Goal: Use online tool/utility: Utilize a website feature to perform a specific function

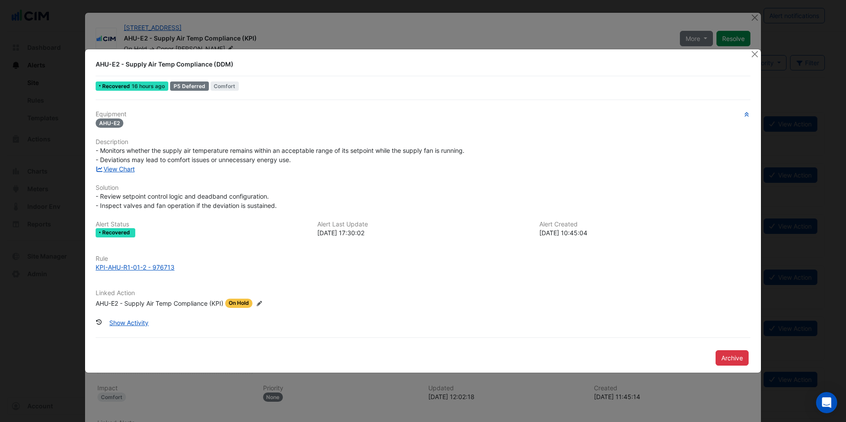
scroll to position [3, 0]
click at [754, 19] on ngb-modal-window "AHU-E2 - Supply Air Temp Compliance (DDM) Recovered 16 hours ago P5 Deferred Co…" at bounding box center [423, 211] width 846 height 422
click at [753, 57] on button "Close" at bounding box center [754, 53] width 9 height 9
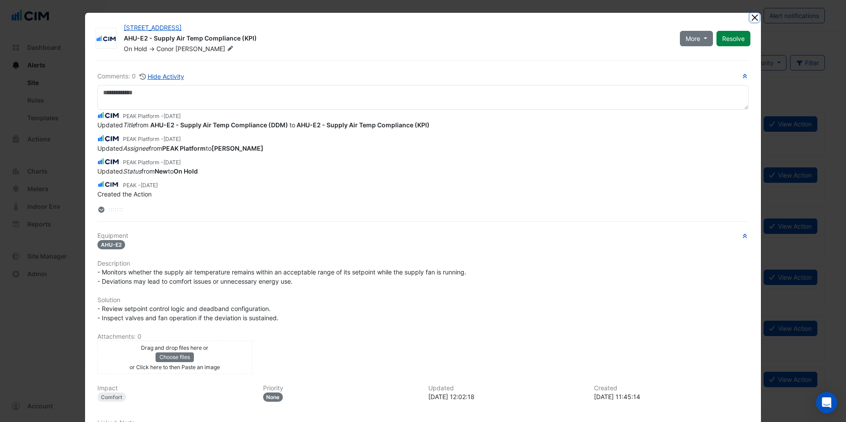
click at [753, 21] on button "Close" at bounding box center [754, 17] width 9 height 9
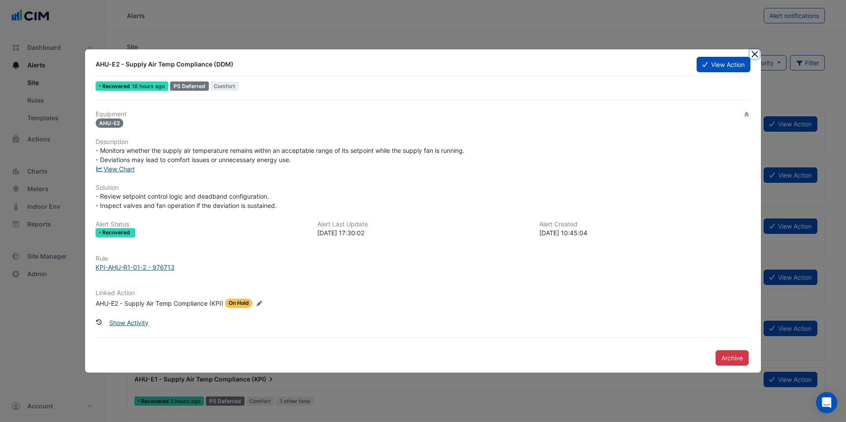
click at [754, 55] on button "Close" at bounding box center [754, 53] width 9 height 9
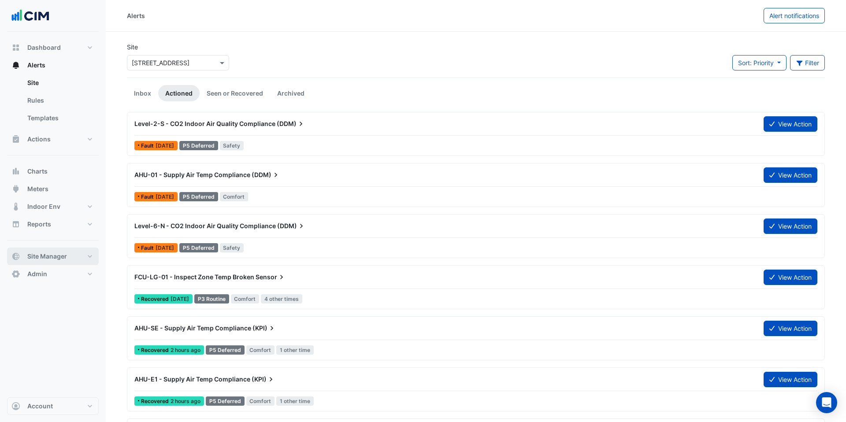
click at [47, 254] on span "Site Manager" at bounding box center [47, 256] width 40 height 9
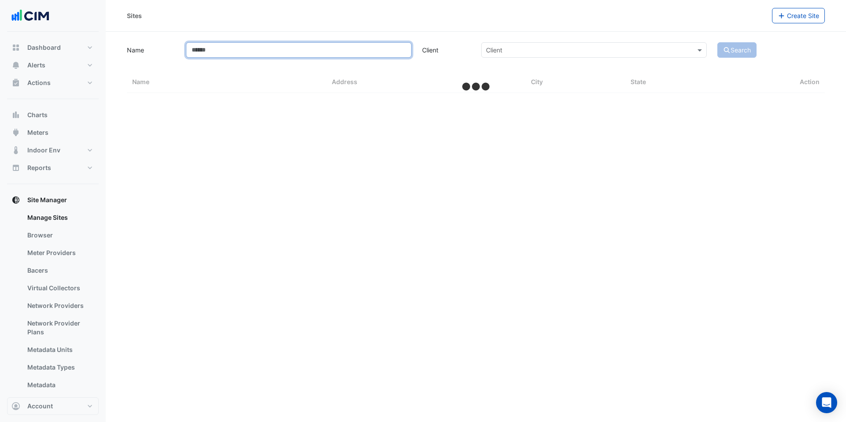
click at [310, 54] on input "Name" at bounding box center [298, 49] width 225 height 15
type input "**"
select select "***"
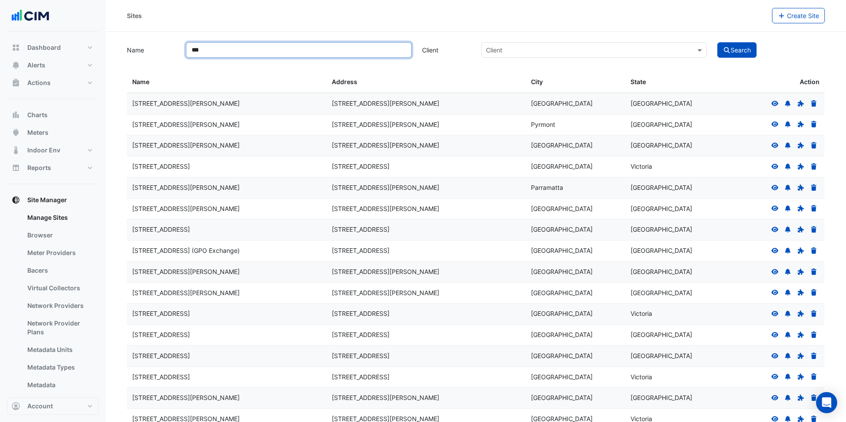
type input "***"
click at [717, 42] on button "Search" at bounding box center [737, 49] width 40 height 15
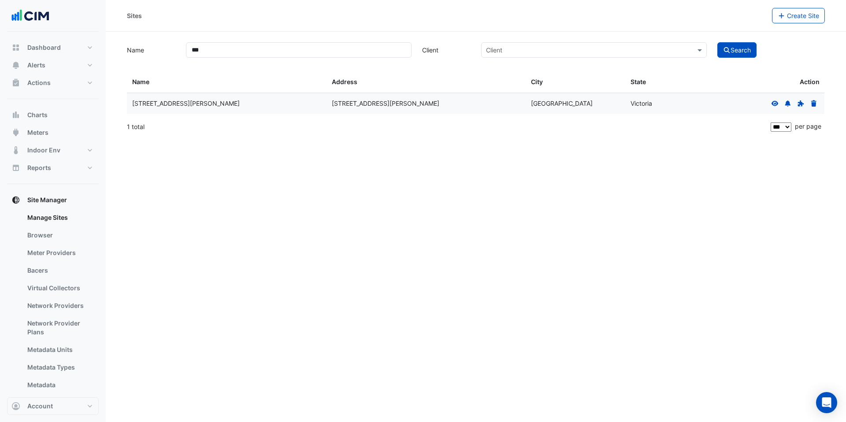
click at [777, 106] on icon at bounding box center [775, 103] width 8 height 6
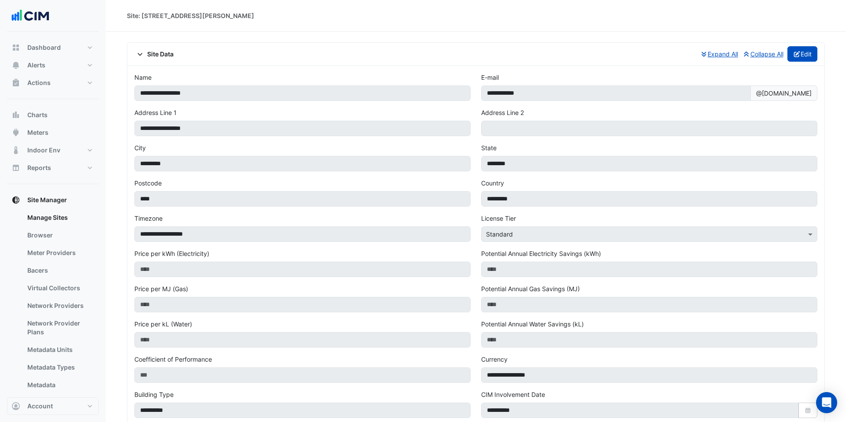
click at [807, 56] on button "Edit" at bounding box center [802, 53] width 30 height 15
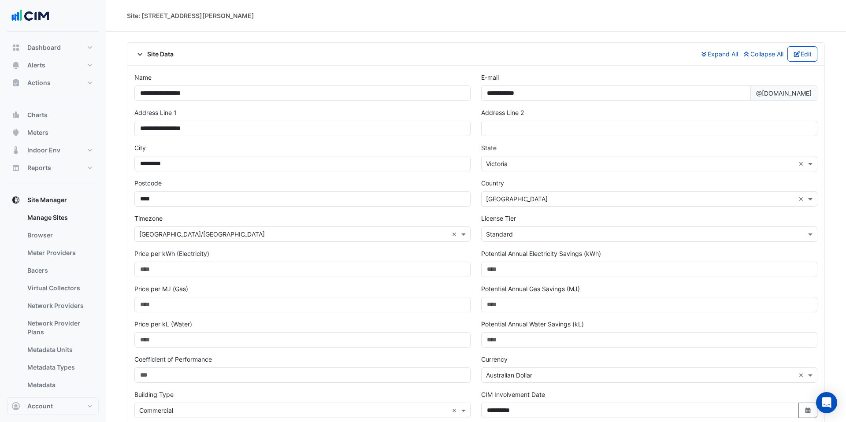
click at [549, 230] on input "text" at bounding box center [640, 234] width 309 height 9
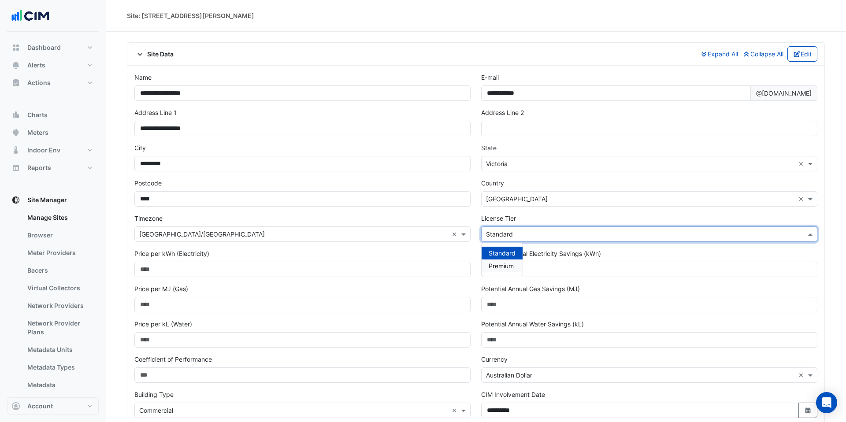
click at [491, 266] on span "Premium" at bounding box center [500, 265] width 25 height 7
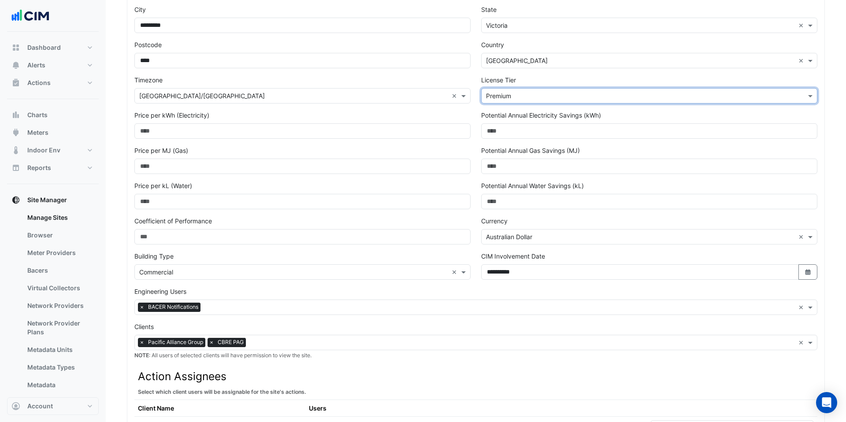
scroll to position [344, 0]
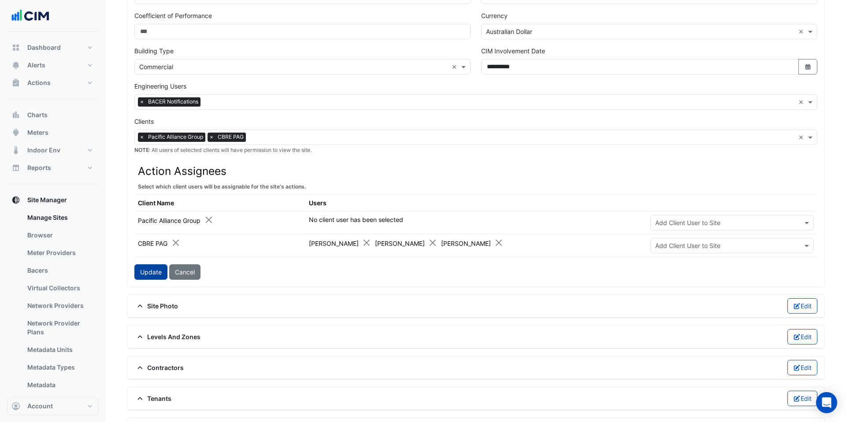
click at [142, 275] on button "Update" at bounding box center [150, 271] width 33 height 15
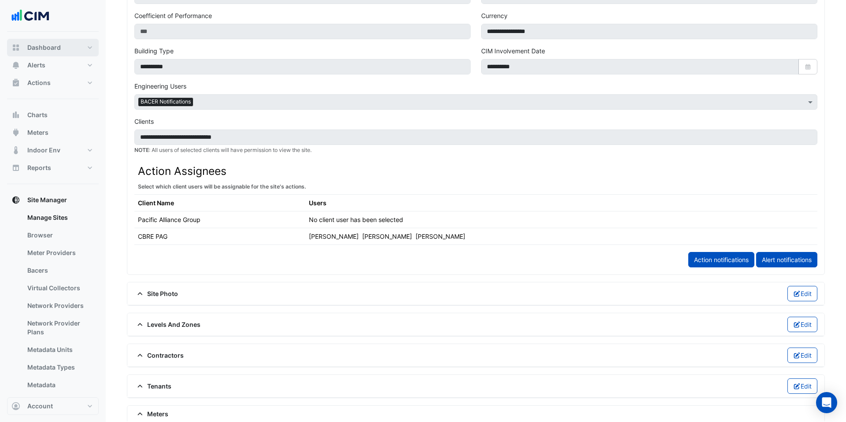
click at [80, 49] on button "Dashboard" at bounding box center [53, 48] width 92 height 18
select select "***"
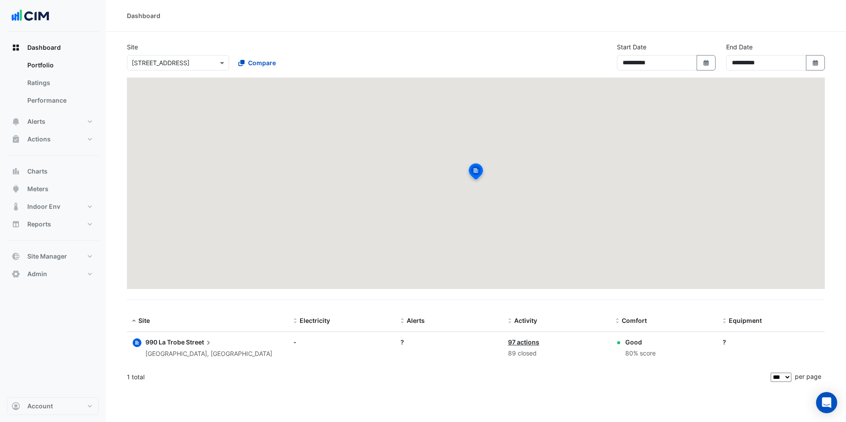
click at [159, 64] on input "text" at bounding box center [169, 63] width 75 height 9
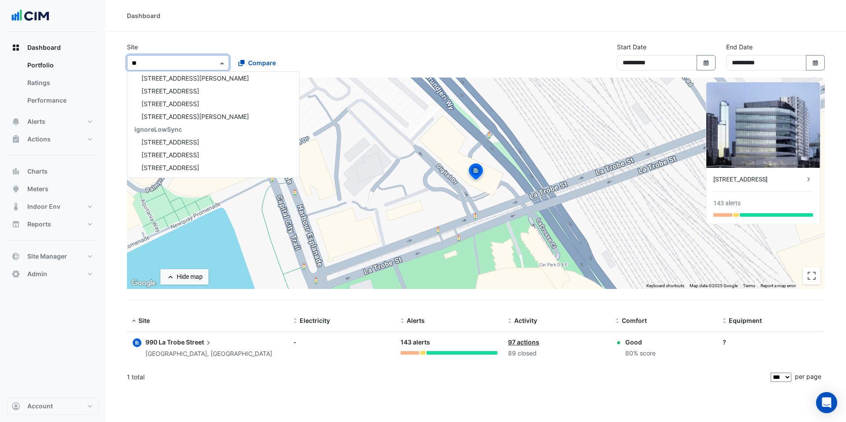
scroll to position [4, 0]
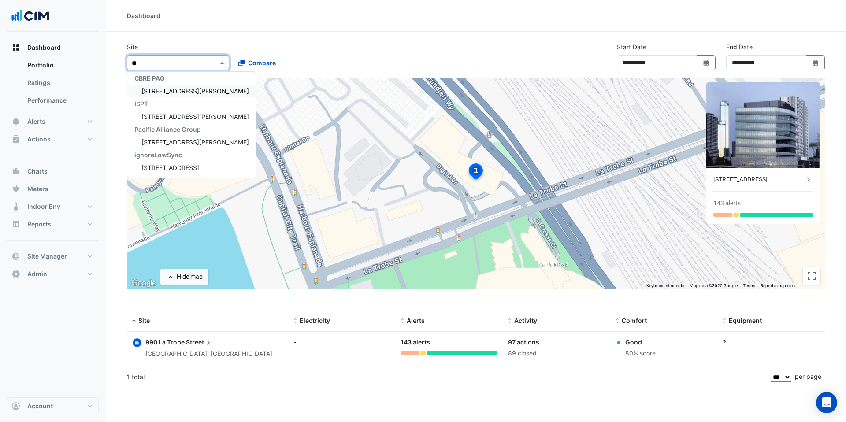
type input "***"
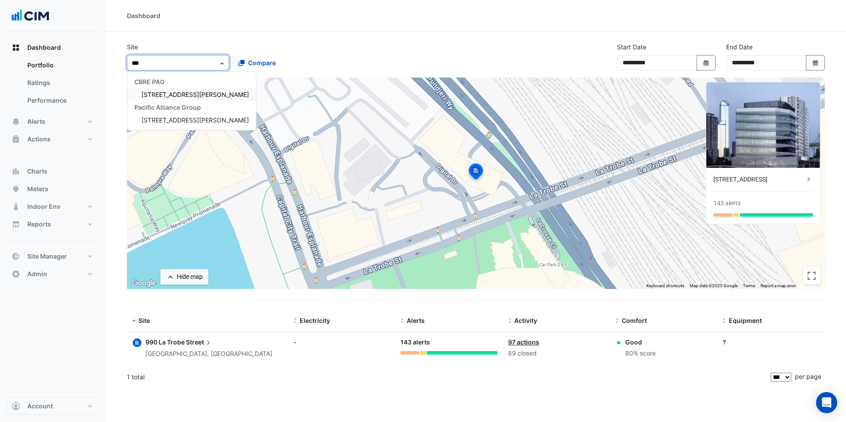
click at [161, 89] on div "[STREET_ADDRESS][PERSON_NAME]" at bounding box center [191, 94] width 129 height 13
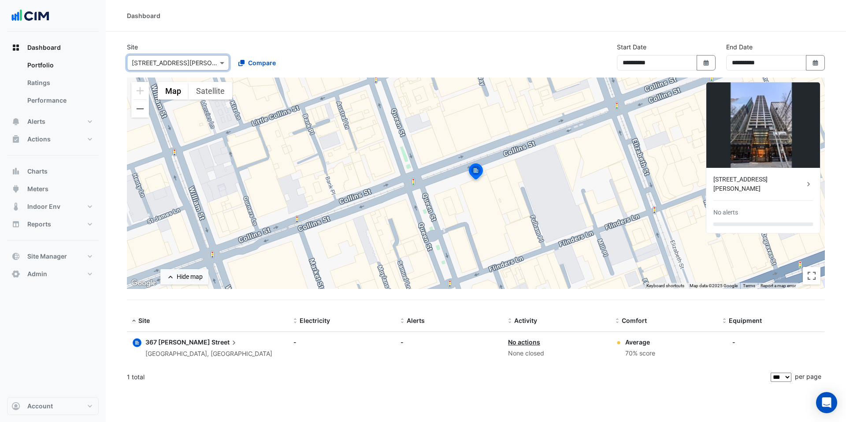
click at [211, 343] on span "Street" at bounding box center [224, 342] width 27 height 10
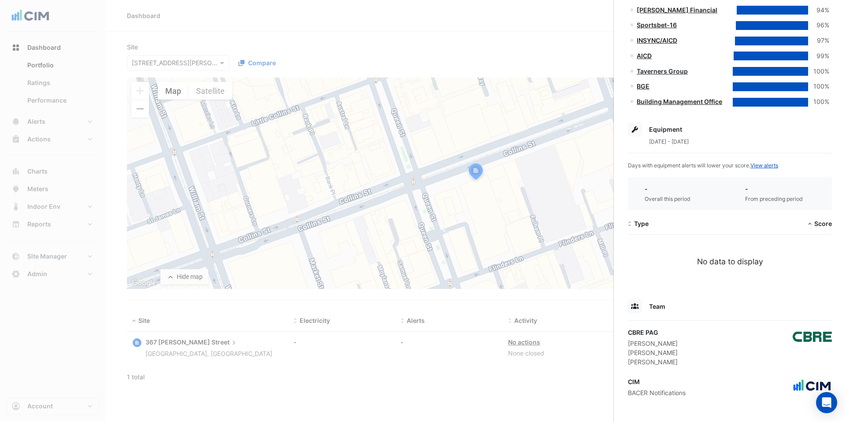
scroll to position [266, 0]
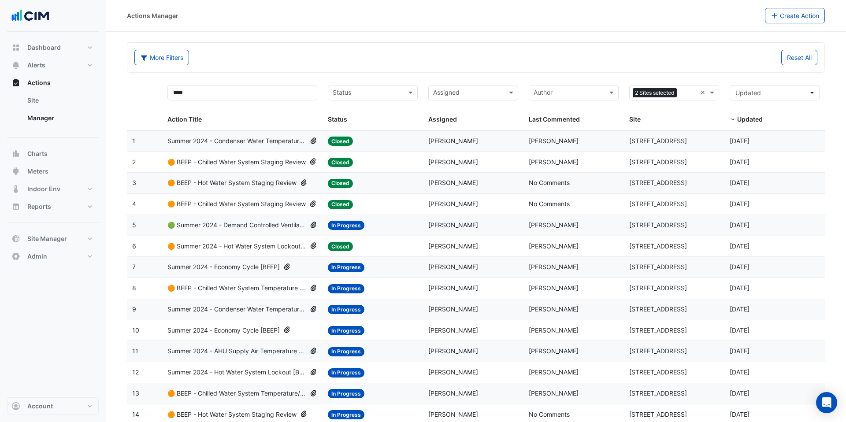
select select "***"
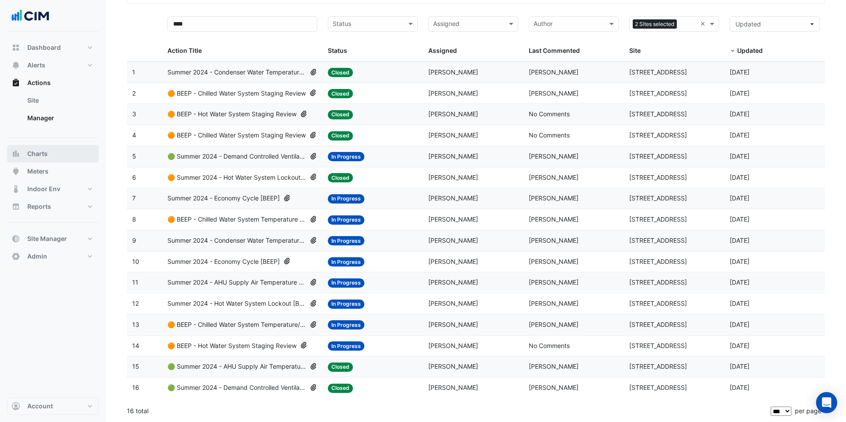
click at [57, 155] on button "Charts" at bounding box center [53, 154] width 92 height 18
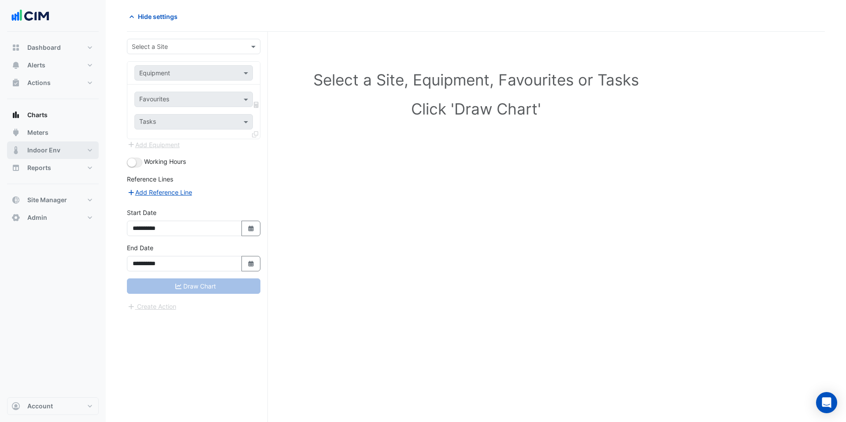
scroll to position [33, 0]
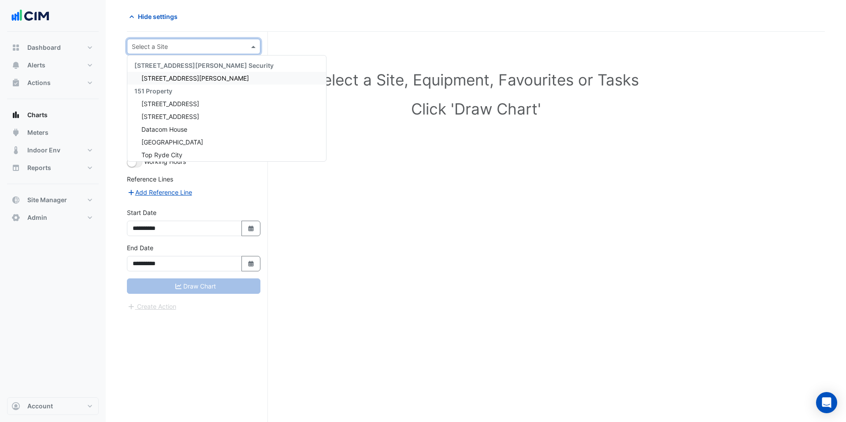
click at [205, 49] on input "text" at bounding box center [185, 46] width 106 height 9
type input "***"
click at [181, 78] on span "[STREET_ADDRESS]" at bounding box center [170, 77] width 58 height 7
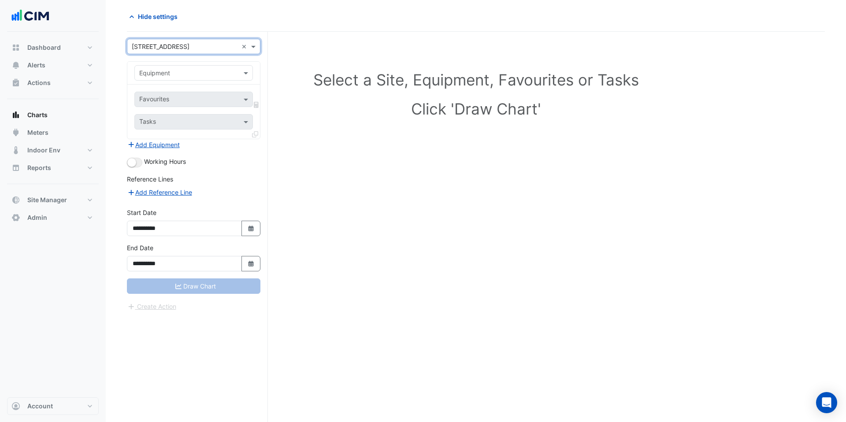
click at [189, 74] on input "text" at bounding box center [184, 73] width 91 height 9
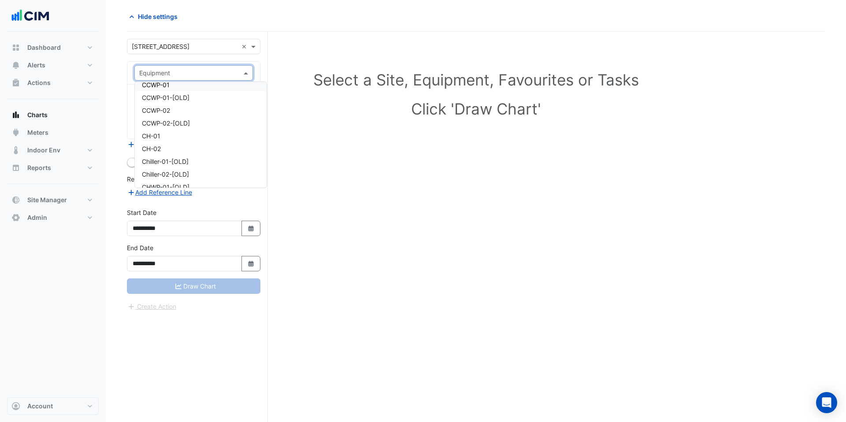
scroll to position [1006, 0]
click at [182, 127] on div "CH-01" at bounding box center [201, 133] width 132 height 13
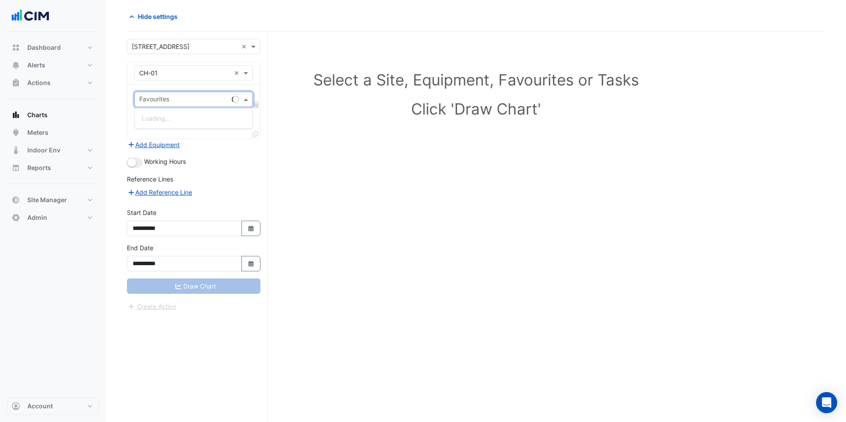
click at [191, 96] on input "text" at bounding box center [183, 100] width 89 height 9
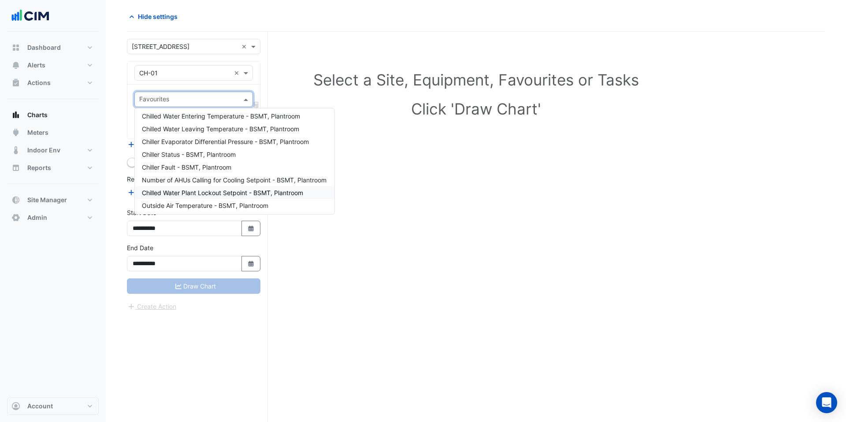
scroll to position [0, 0]
click at [222, 130] on span "Chilled Water Leaving Temperature - BSMT, Plantroom" at bounding box center [220, 130] width 157 height 7
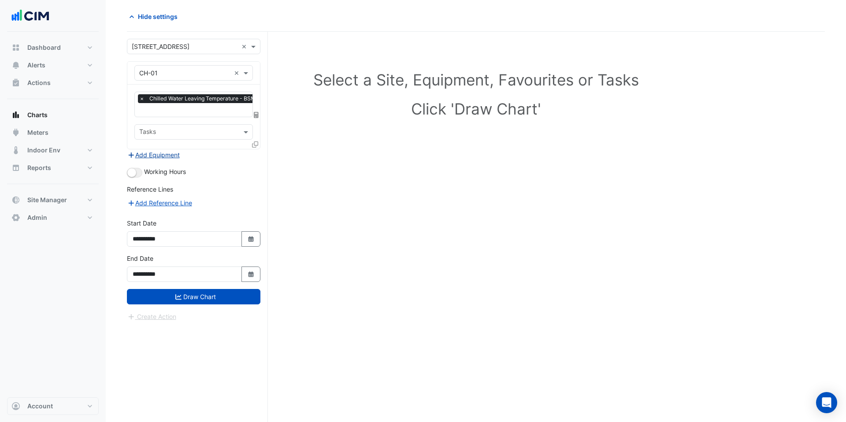
click at [146, 152] on button "Add Equipment" at bounding box center [153, 155] width 53 height 10
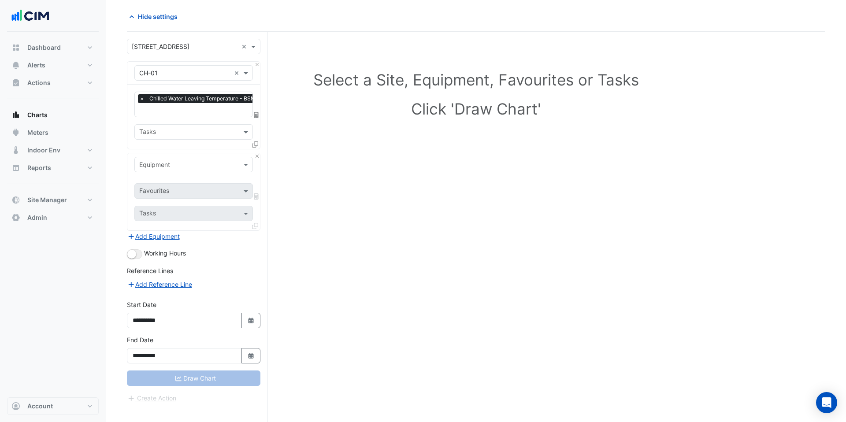
click at [163, 168] on div "Equipment" at bounding box center [154, 164] width 31 height 9
type input "*****"
click at [173, 184] on div "CH-02" at bounding box center [194, 182] width 118 height 13
click at [184, 190] on input "text" at bounding box center [183, 191] width 89 height 9
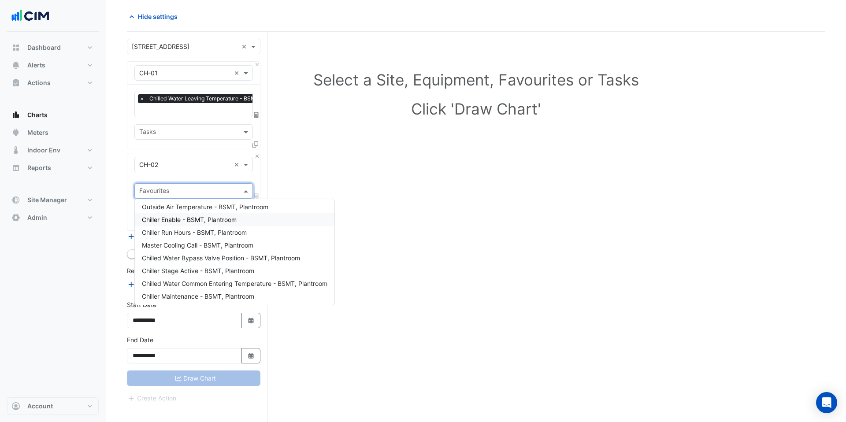
scroll to position [93, 0]
click at [314, 189] on div "Select a Site, Equipment, Favourites or Tasks Click 'Draw Chart'" at bounding box center [476, 227] width 698 height 390
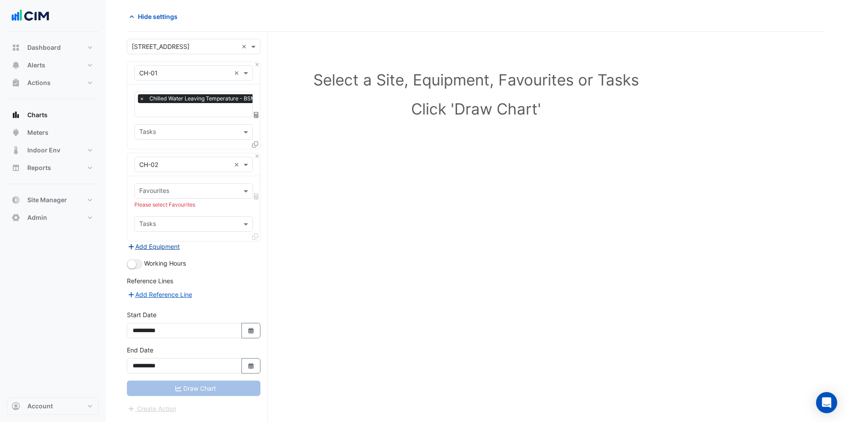
click at [156, 245] on button "Add Equipment" at bounding box center [153, 246] width 53 height 10
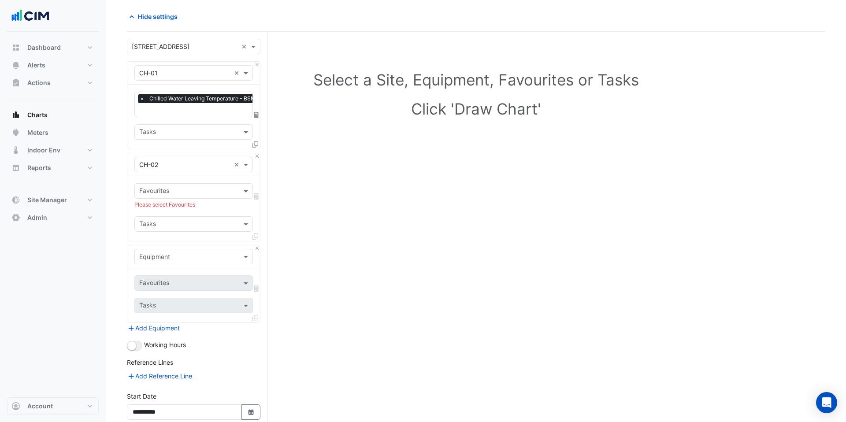
click at [187, 218] on div "Tasks" at bounding box center [186, 224] width 103 height 14
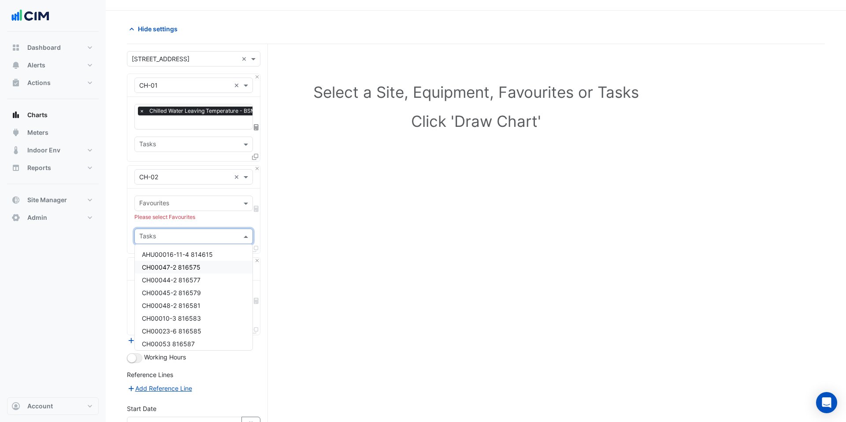
scroll to position [17, 0]
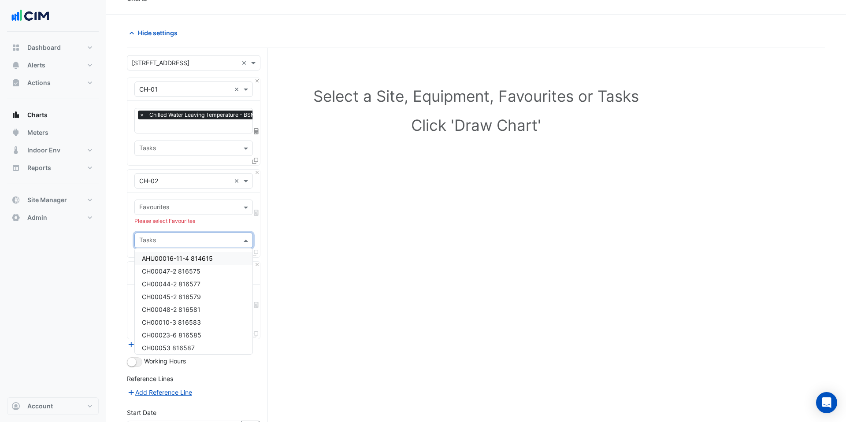
click at [290, 233] on div "Select a Site, Equipment, Favourites or Tasks Click 'Draw Chart'" at bounding box center [476, 283] width 698 height 470
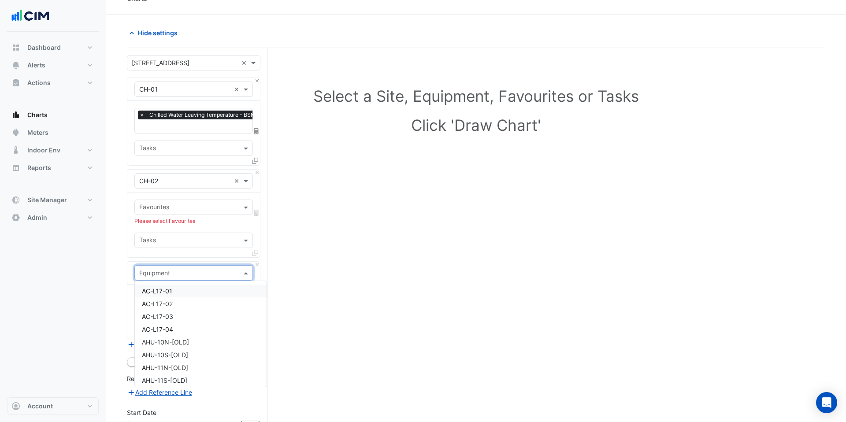
click at [189, 271] on input "text" at bounding box center [184, 273] width 91 height 9
type input "**"
click at [178, 364] on div "PCHWP-01" at bounding box center [194, 364] width 118 height 13
click at [198, 297] on input "text" at bounding box center [183, 300] width 89 height 9
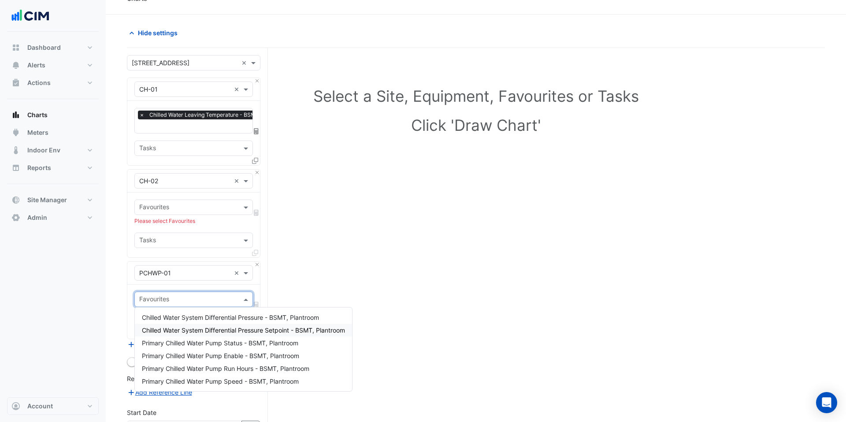
click at [207, 328] on span "Chilled Water System Differential Pressure Setpoint - BSMT, Plantroom" at bounding box center [243, 329] width 203 height 7
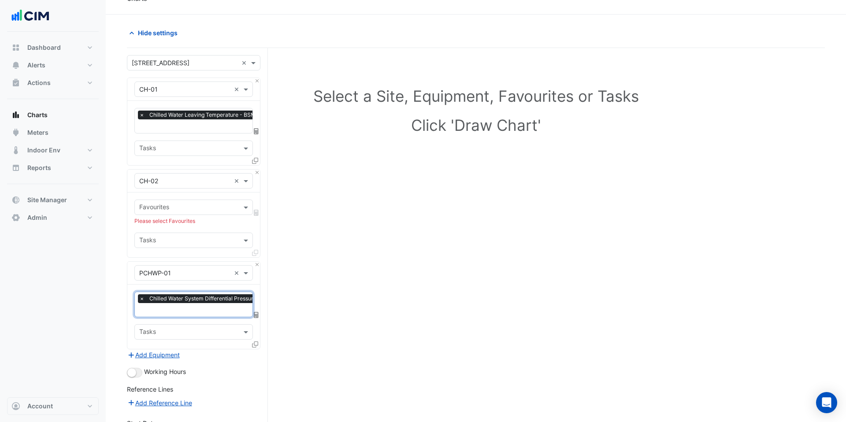
click at [207, 312] on input "text" at bounding box center [235, 310] width 193 height 9
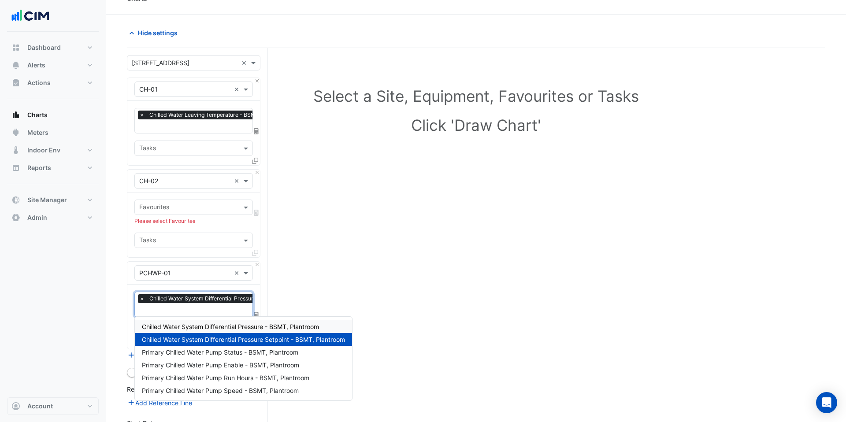
click at [207, 324] on span "Chilled Water System Differential Pressure - BSMT, Plantroom" at bounding box center [230, 326] width 177 height 7
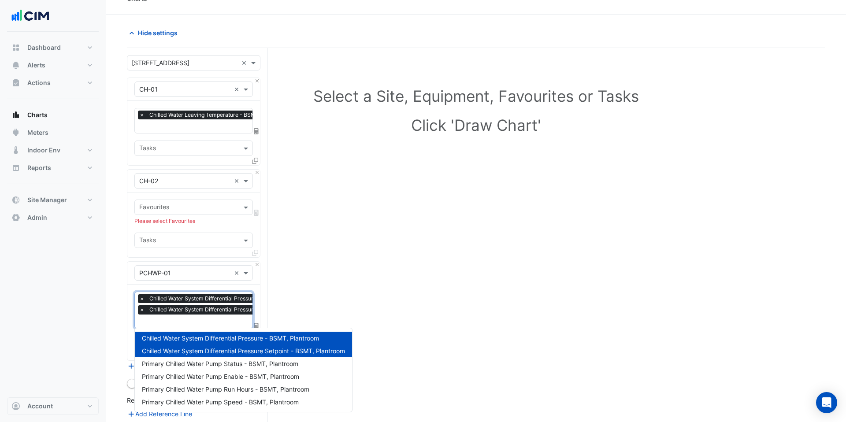
click at [207, 325] on input "text" at bounding box center [235, 322] width 193 height 9
click at [210, 396] on div "Primary Chilled Water Pump Speed - BSMT, Plantroom" at bounding box center [243, 402] width 217 height 13
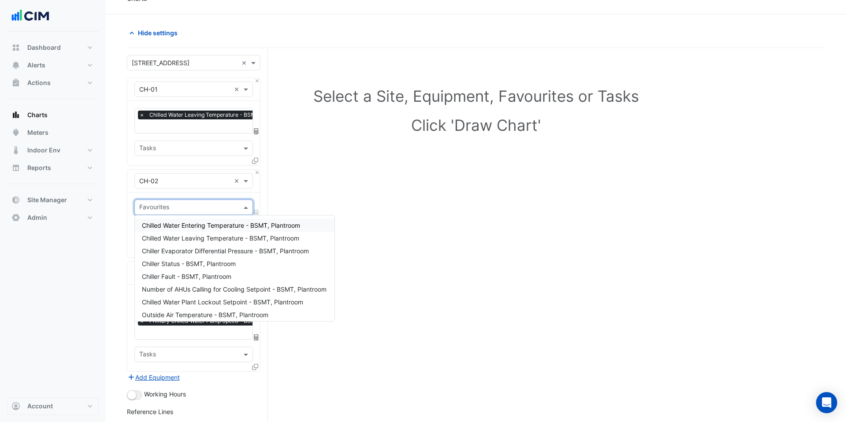
click at [179, 210] on input "text" at bounding box center [188, 207] width 99 height 9
click at [257, 172] on button "Close" at bounding box center [257, 173] width 6 height 6
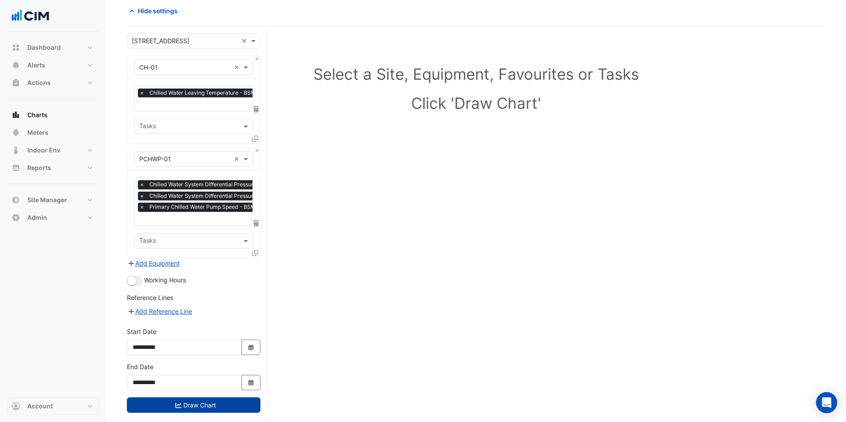
click at [183, 404] on button "Draw Chart" at bounding box center [193, 404] width 133 height 15
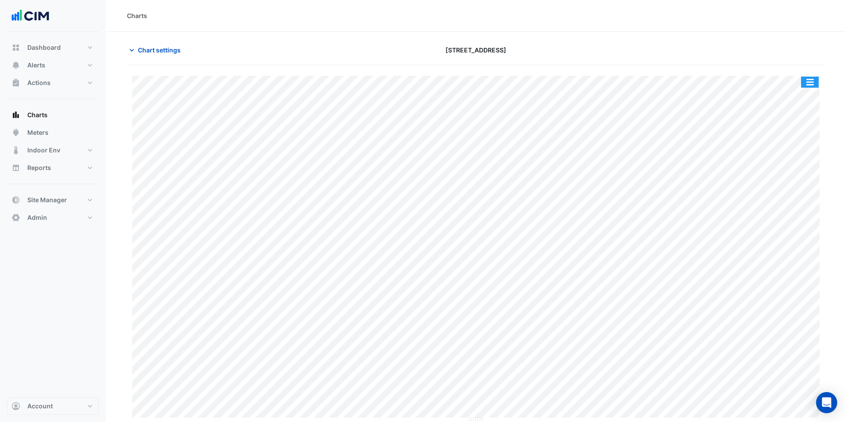
click at [814, 85] on button "button" at bounding box center [810, 82] width 18 height 11
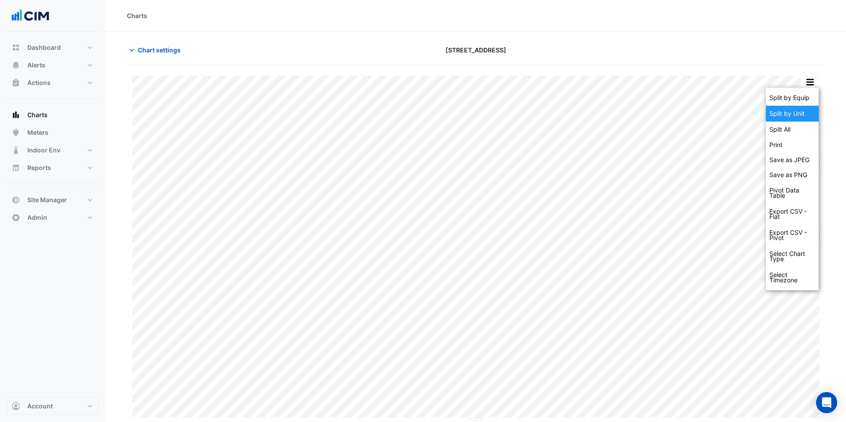
drag, startPoint x: 808, startPoint y: 95, endPoint x: 806, endPoint y: 107, distance: 12.9
click at [806, 107] on div "Split by Equip Split by Unit Split All Print Save as JPEG Save as PNG Pivot Dat…" at bounding box center [791, 189] width 53 height 203
click at [806, 107] on div "Split by Unit" at bounding box center [791, 114] width 53 height 16
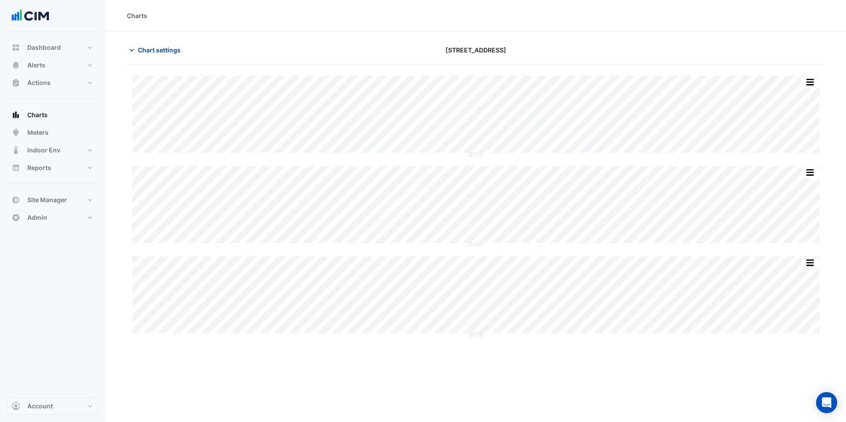
click at [178, 50] on span "Chart settings" at bounding box center [159, 49] width 43 height 9
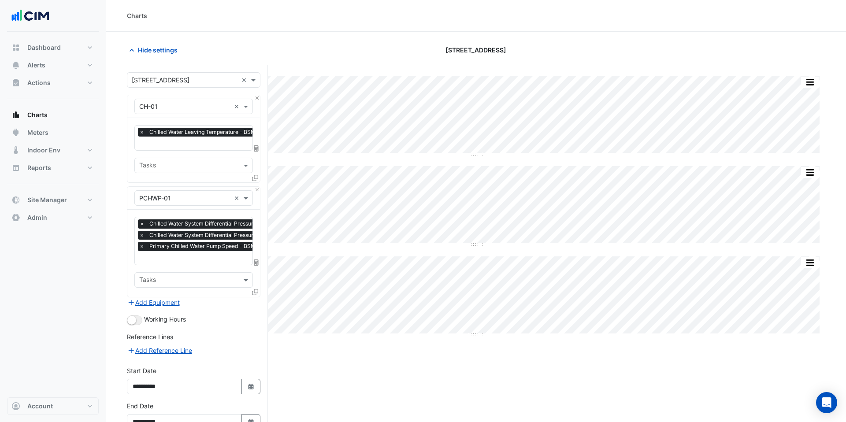
click at [255, 289] on icon at bounding box center [255, 292] width 6 height 6
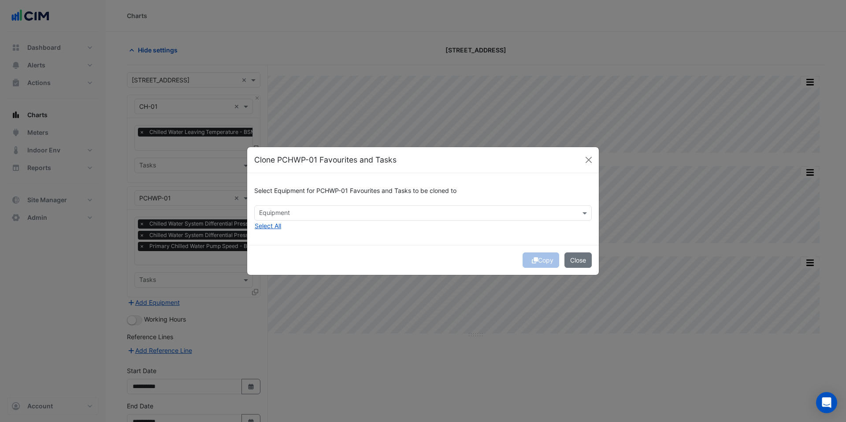
click at [280, 212] on input "text" at bounding box center [418, 213] width 318 height 9
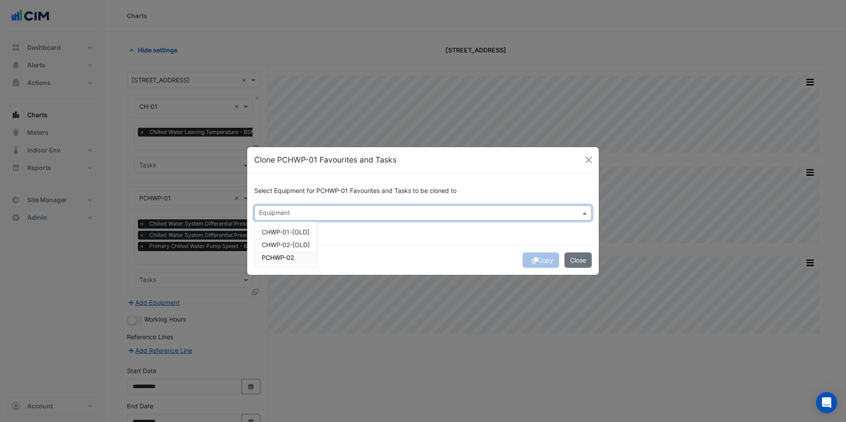
click at [285, 251] on div "PCHWP-02" at bounding box center [286, 257] width 62 height 13
click at [438, 246] on div "Copy Close" at bounding box center [422, 260] width 351 height 30
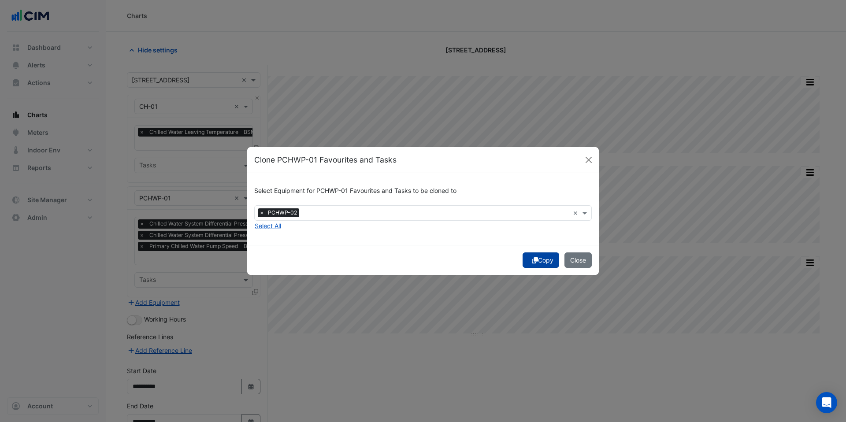
click at [525, 264] on button "Copy" at bounding box center [540, 259] width 37 height 15
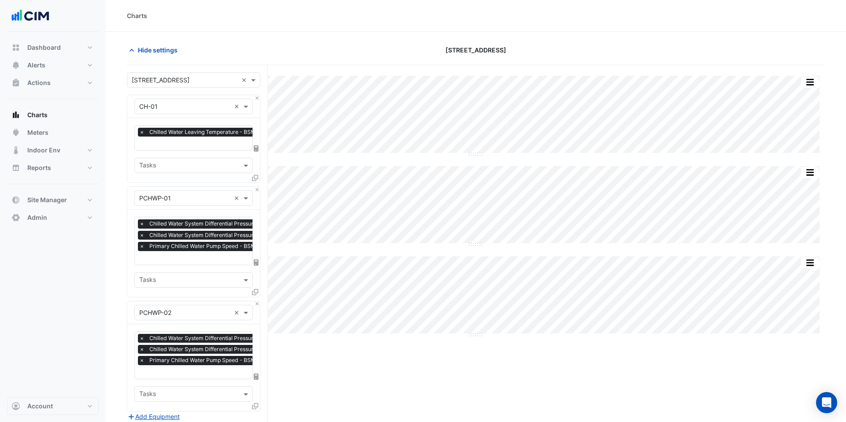
scroll to position [166, 0]
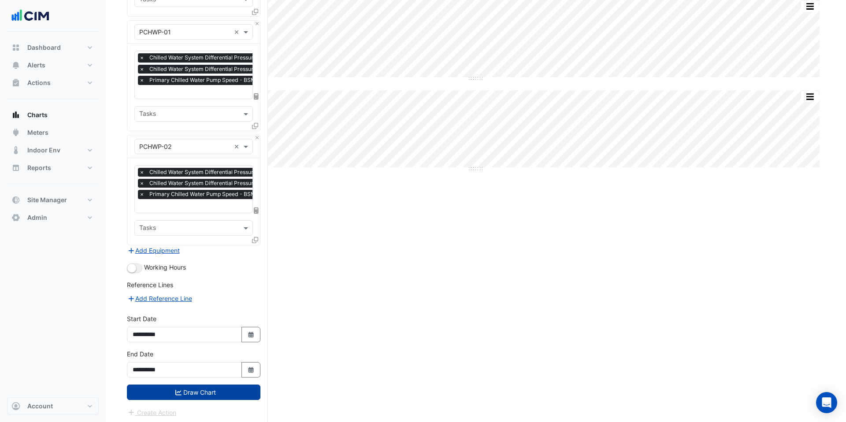
click at [201, 395] on button "Draw Chart" at bounding box center [193, 391] width 133 height 15
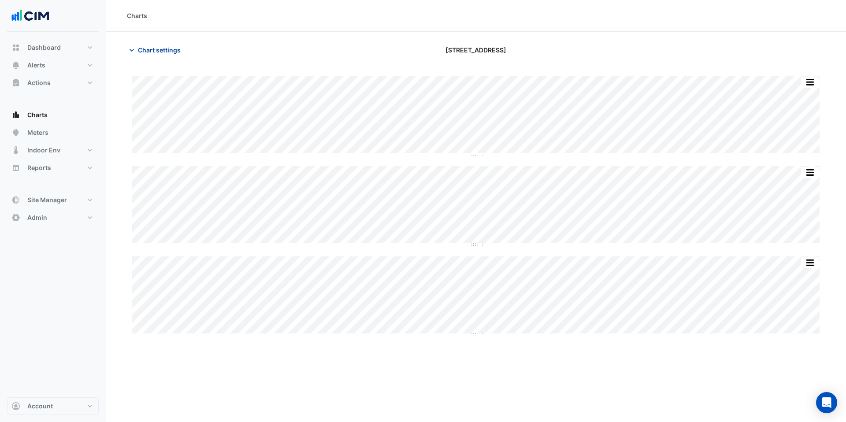
click at [155, 49] on span "Chart settings" at bounding box center [159, 49] width 43 height 9
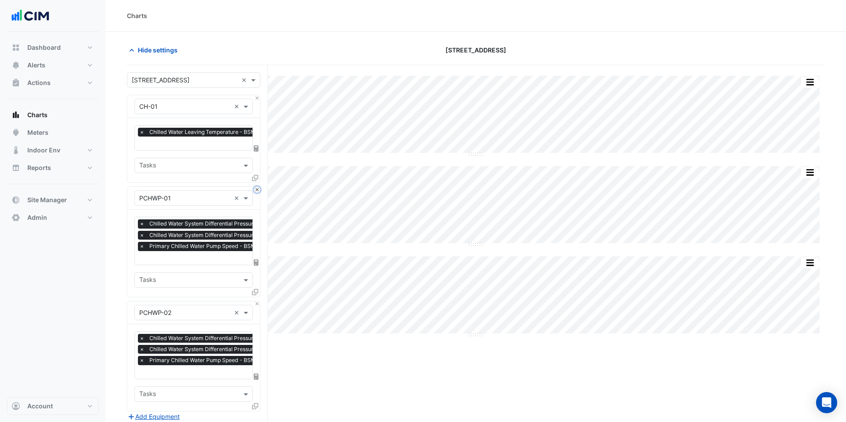
click at [255, 189] on button "Close" at bounding box center [257, 190] width 6 height 6
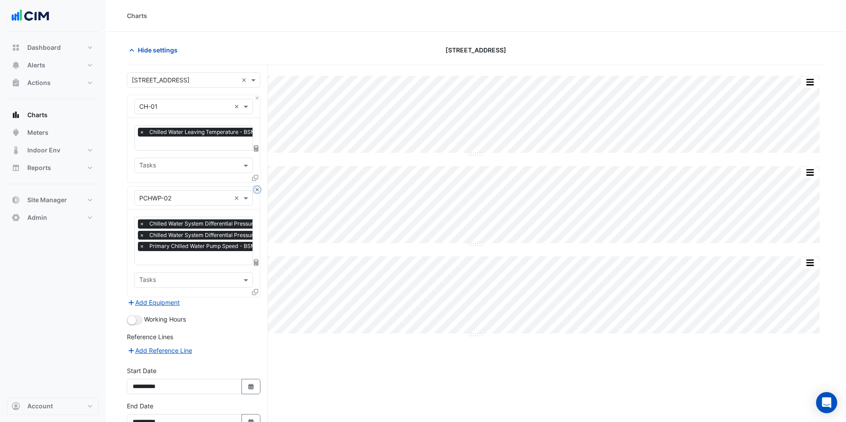
click at [255, 189] on button "Close" at bounding box center [257, 190] width 6 height 6
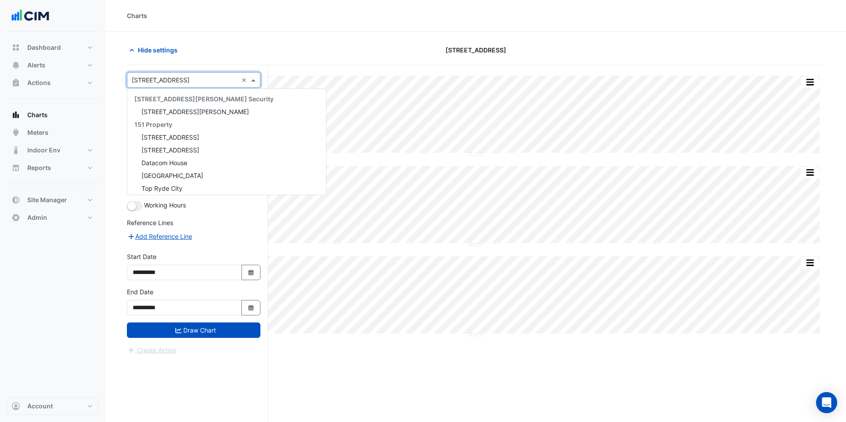
click at [194, 76] on input "text" at bounding box center [185, 80] width 106 height 9
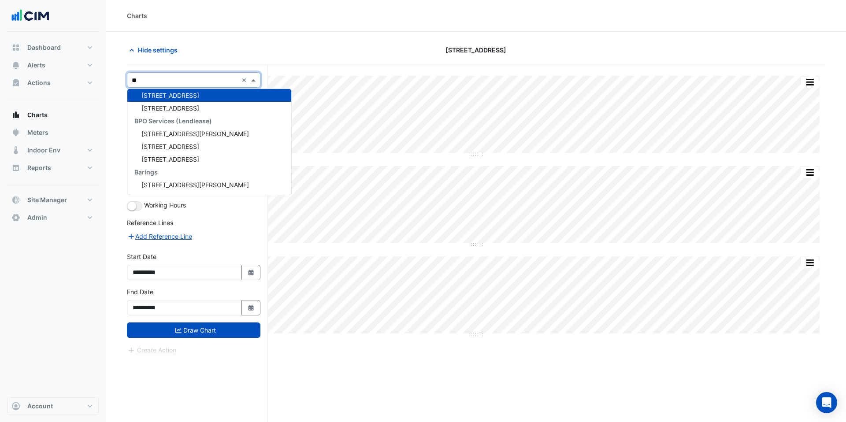
scroll to position [4, 0]
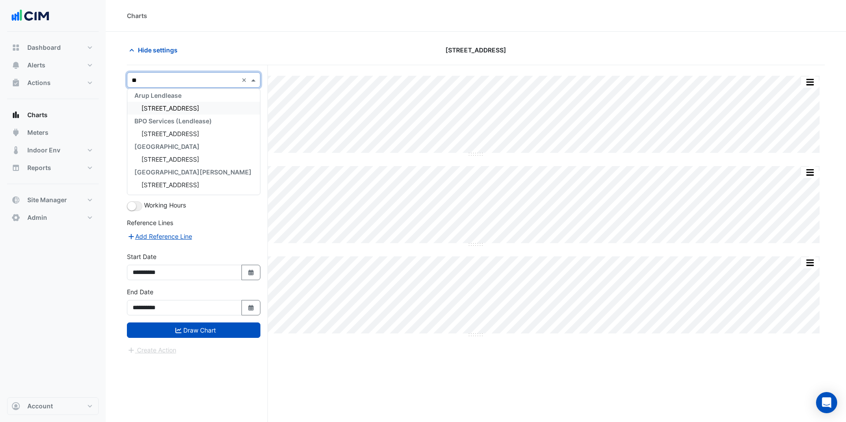
type input "***"
click at [194, 110] on span "[STREET_ADDRESS]" at bounding box center [170, 107] width 58 height 7
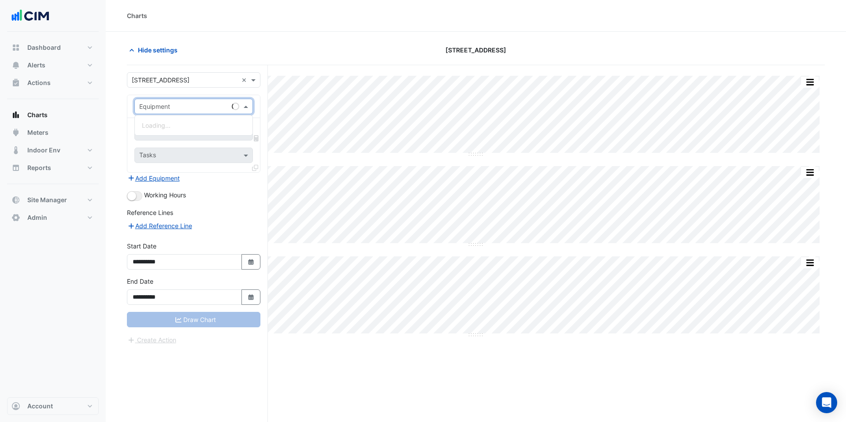
click at [194, 110] on input "text" at bounding box center [184, 106] width 91 height 9
click at [180, 132] on div "N-CH-01" at bounding box center [197, 131] width 125 height 13
click at [180, 132] on input "text" at bounding box center [183, 133] width 89 height 9
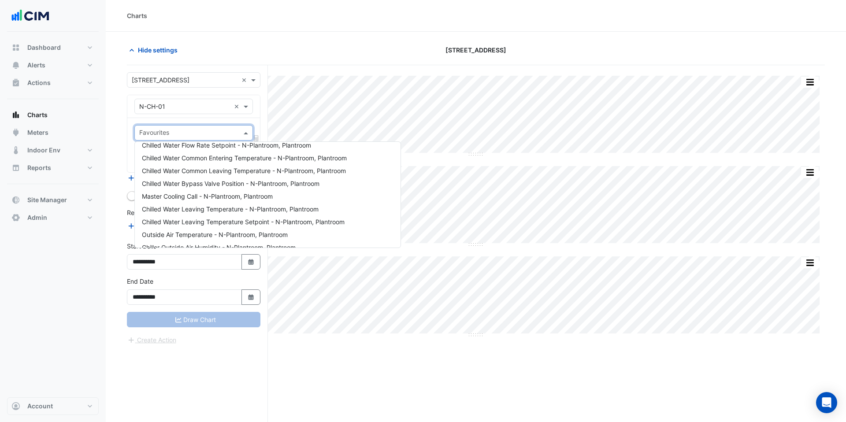
scroll to position [59, 0]
click at [228, 218] on span "Chilled Water Leaving Temperature Setpoint - N-Plantroom, Plantroom" at bounding box center [243, 220] width 203 height 7
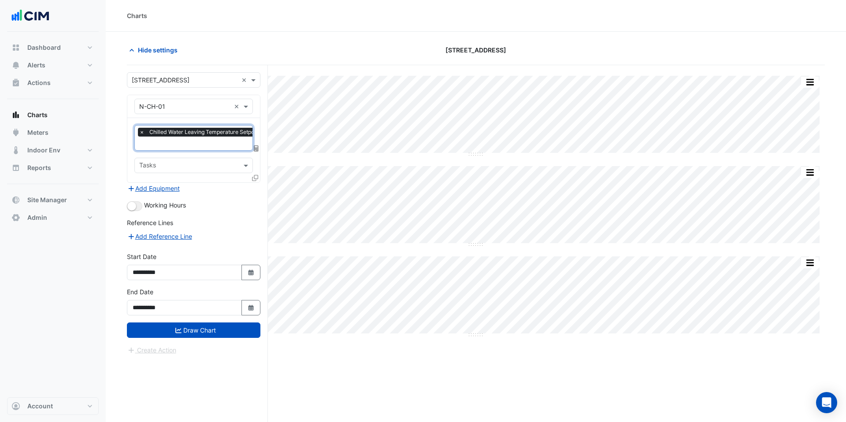
click at [224, 145] on input "text" at bounding box center [235, 144] width 192 height 9
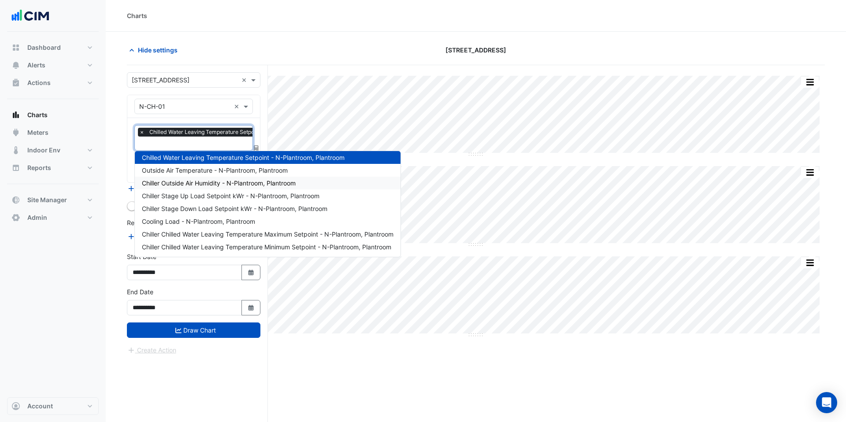
scroll to position [113, 0]
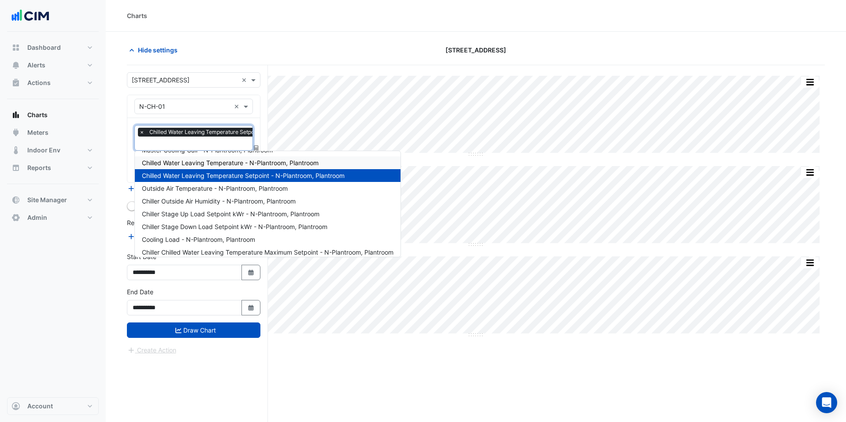
click at [240, 162] on span "Chilled Water Leaving Temperature - N-Plantroom, Plantroom" at bounding box center [230, 162] width 177 height 7
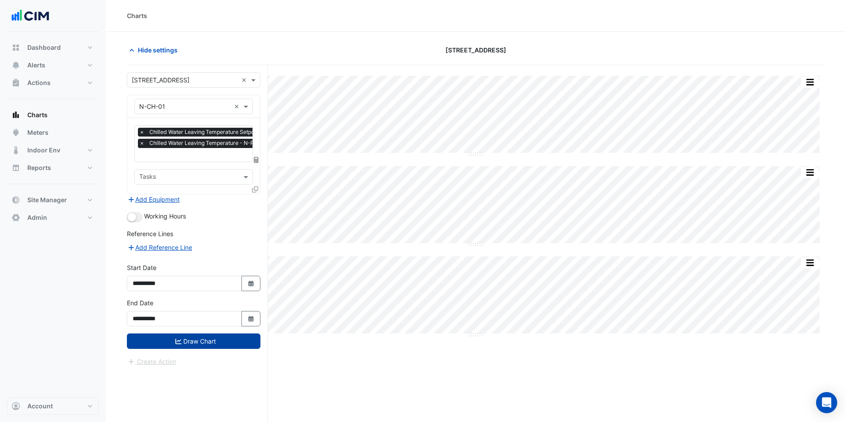
click at [224, 333] on button "Draw Chart" at bounding box center [193, 340] width 133 height 15
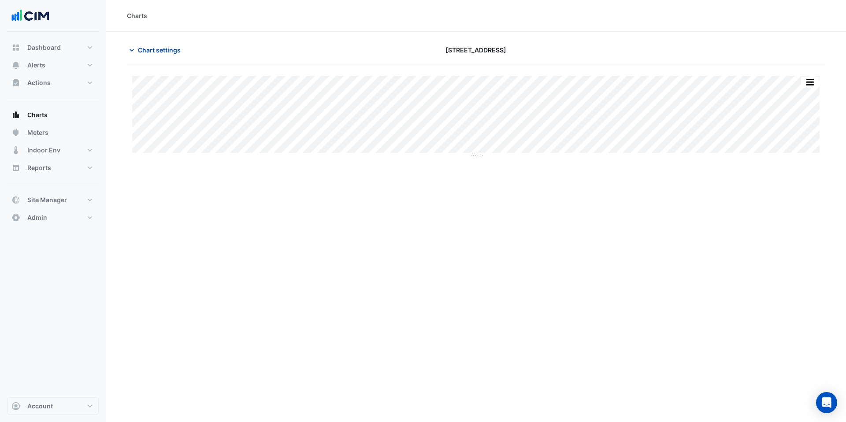
click at [157, 48] on span "Chart settings" at bounding box center [159, 49] width 43 height 9
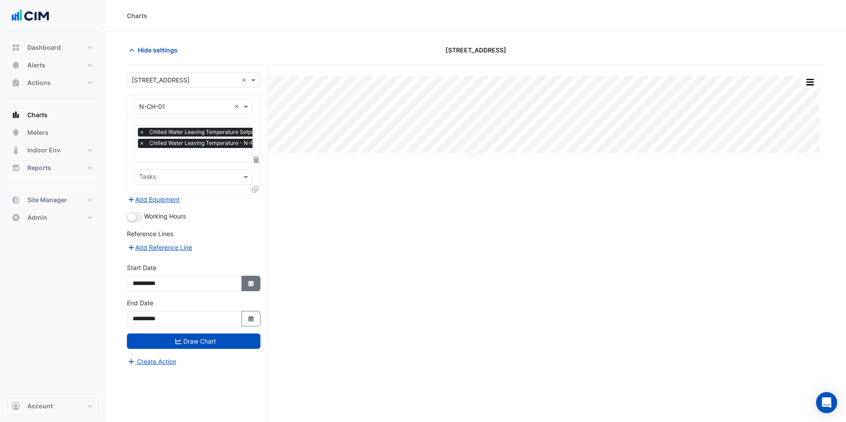
click at [247, 288] on button "Select Date" at bounding box center [250, 283] width 19 height 15
select select "*"
select select "****"
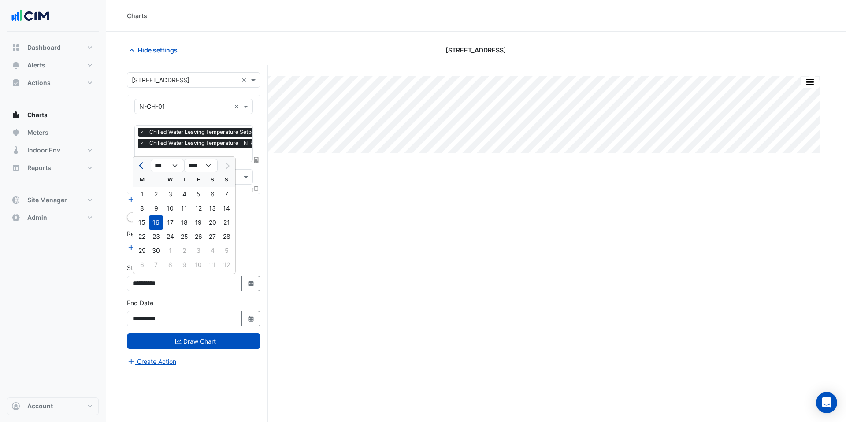
click at [141, 167] on span "Previous month" at bounding box center [142, 166] width 7 height 7
select select "*"
click at [159, 190] on div "1" at bounding box center [156, 194] width 14 height 14
type input "**********"
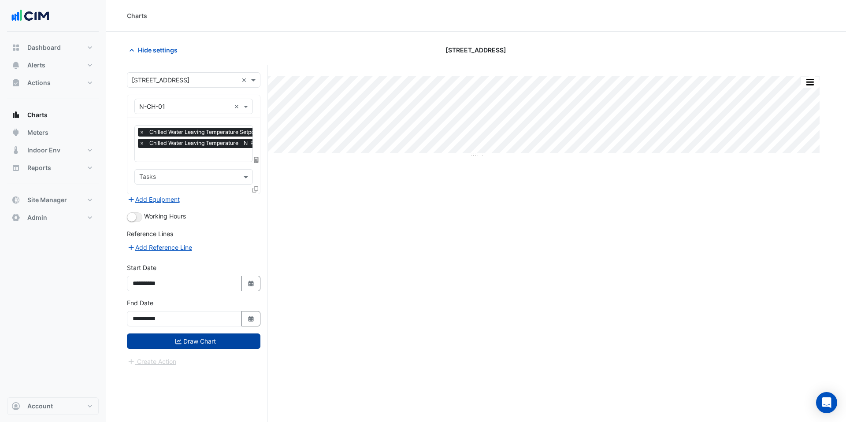
click at [207, 336] on button "Draw Chart" at bounding box center [193, 340] width 133 height 15
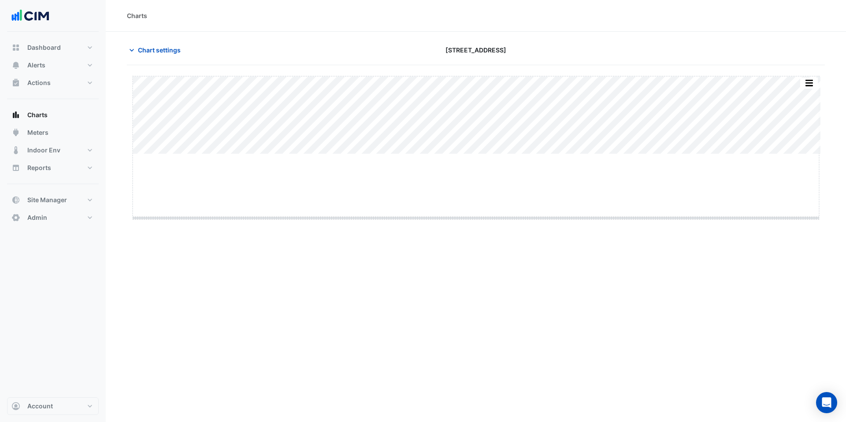
drag, startPoint x: 474, startPoint y: 155, endPoint x: 466, endPoint y: 332, distance: 177.7
click at [177, 47] on span "Chart settings" at bounding box center [159, 49] width 43 height 9
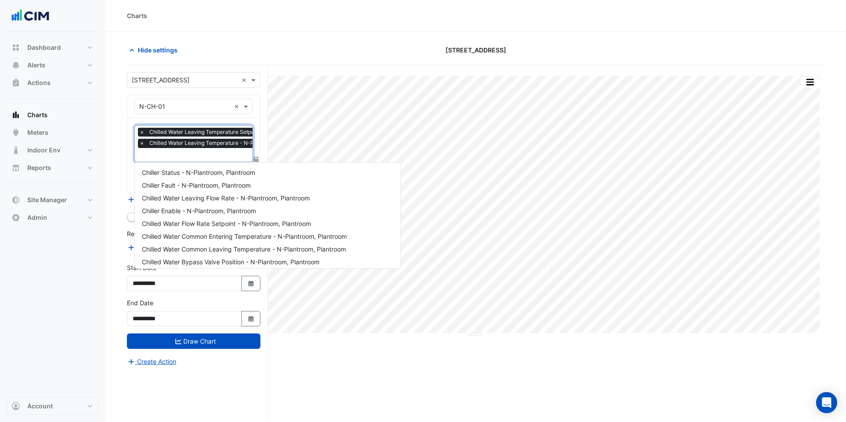
scroll to position [0, 4]
click at [194, 159] on input "text" at bounding box center [231, 155] width 192 height 9
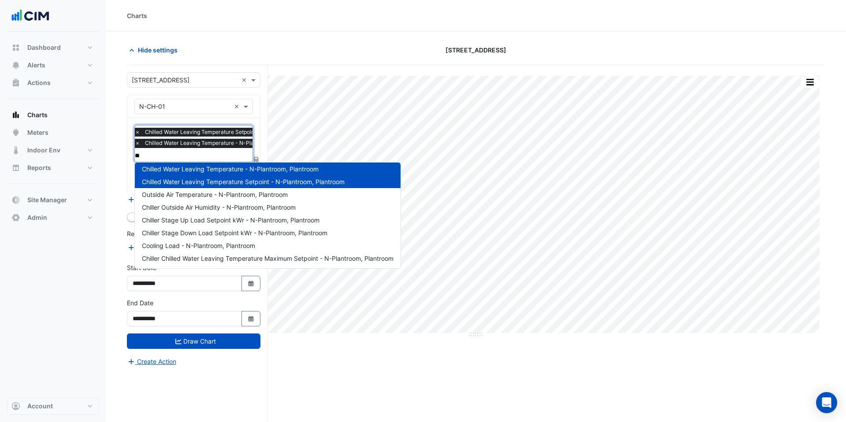
scroll to position [0, 0]
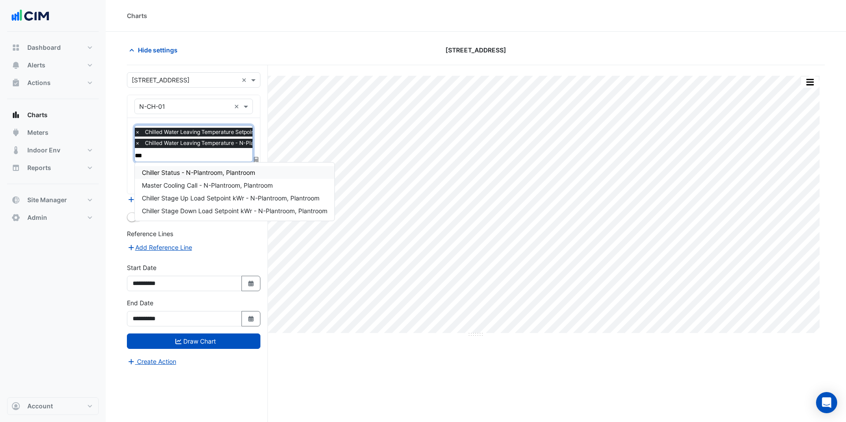
type input "****"
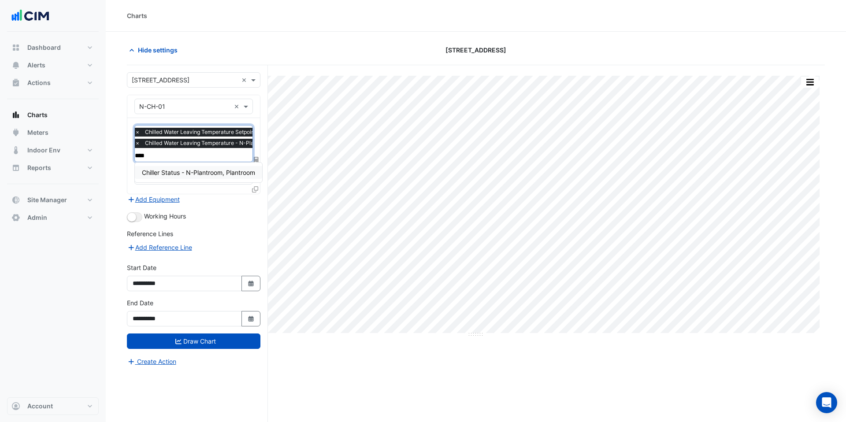
click at [198, 173] on span "Chiller Status - N-Plantroom, Plantroom" at bounding box center [198, 172] width 113 height 7
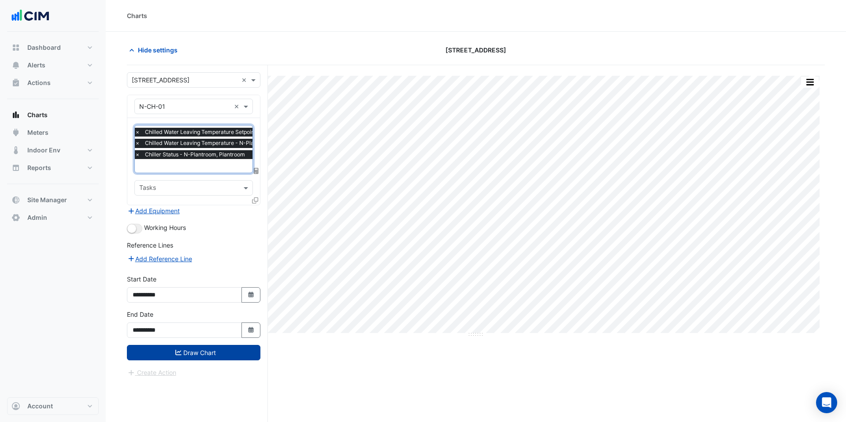
click at [203, 352] on button "Draw Chart" at bounding box center [193, 352] width 133 height 15
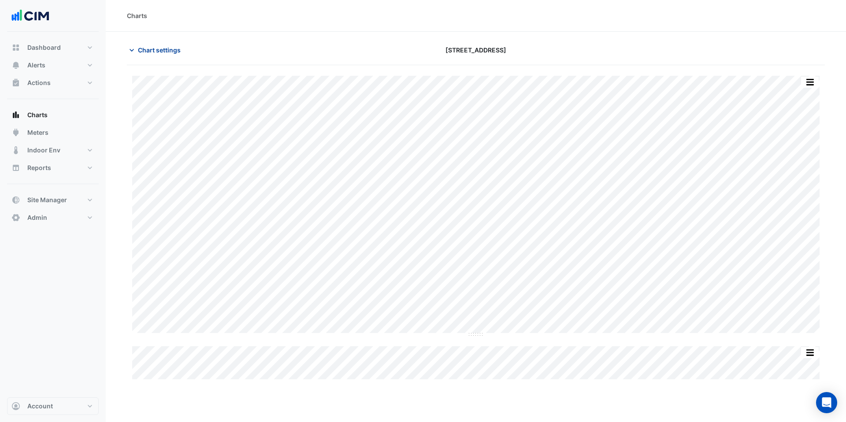
click at [162, 52] on span "Chart settings" at bounding box center [159, 49] width 43 height 9
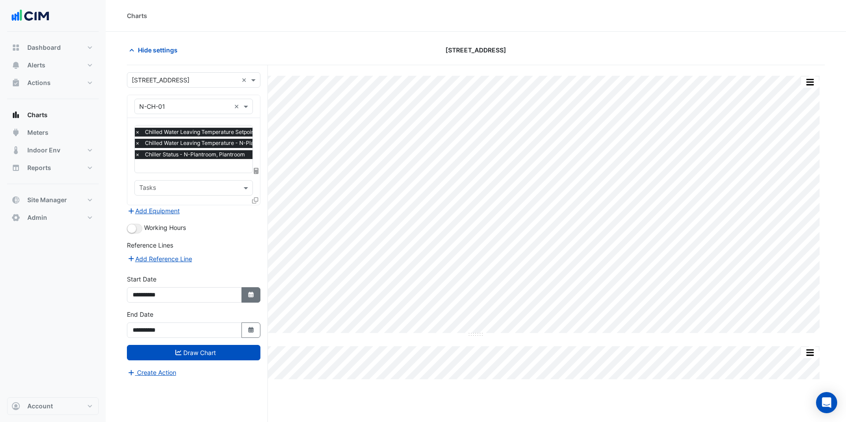
click at [252, 293] on icon "button" at bounding box center [250, 295] width 5 height 6
select select "*"
select select "****"
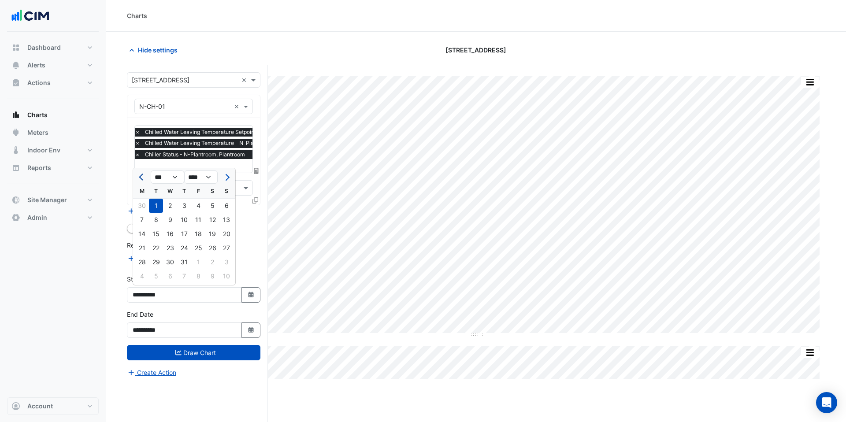
click at [138, 175] on button "Previous month" at bounding box center [142, 177] width 11 height 14
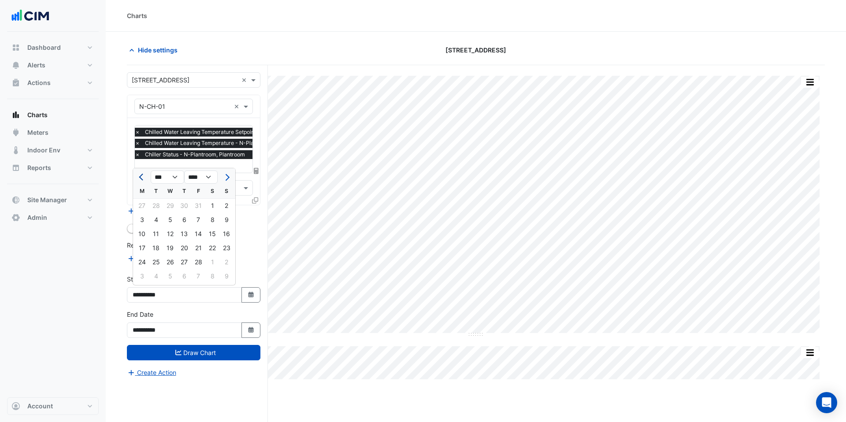
click at [138, 175] on button "Previous month" at bounding box center [142, 177] width 11 height 14
select select "**"
select select "****"
click at [140, 177] on span "Previous month" at bounding box center [142, 177] width 7 height 7
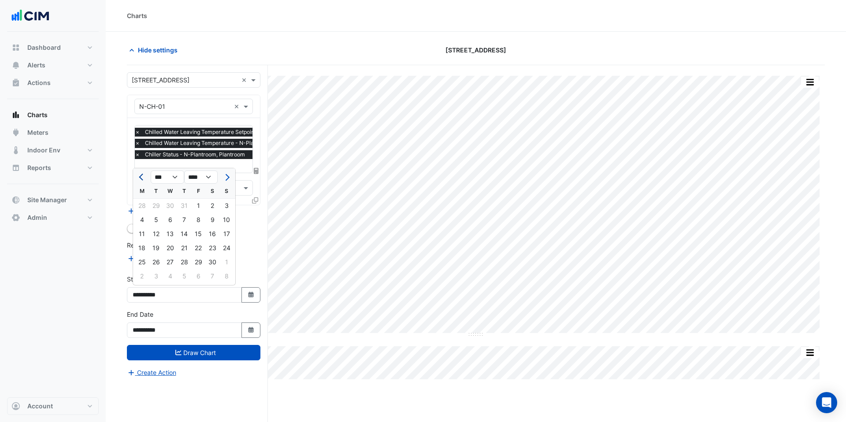
click at [140, 177] on span "Previous month" at bounding box center [142, 177] width 7 height 7
click at [228, 178] on span "Next month" at bounding box center [226, 177] width 7 height 7
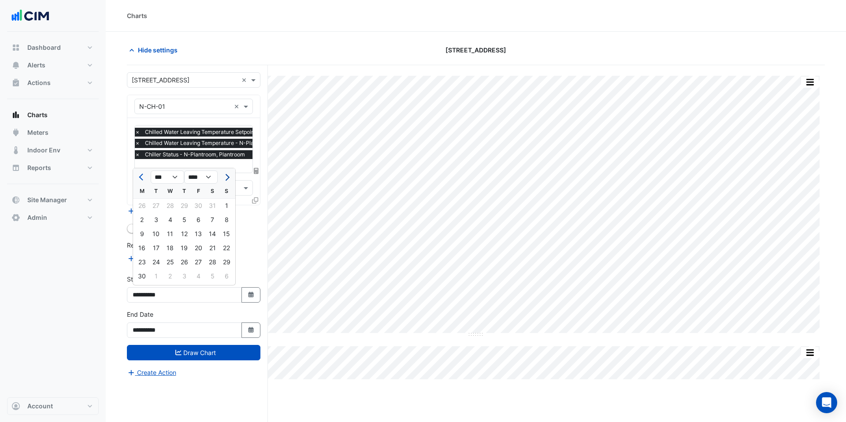
select select "**"
click at [154, 207] on div "1" at bounding box center [156, 206] width 14 height 14
type input "**********"
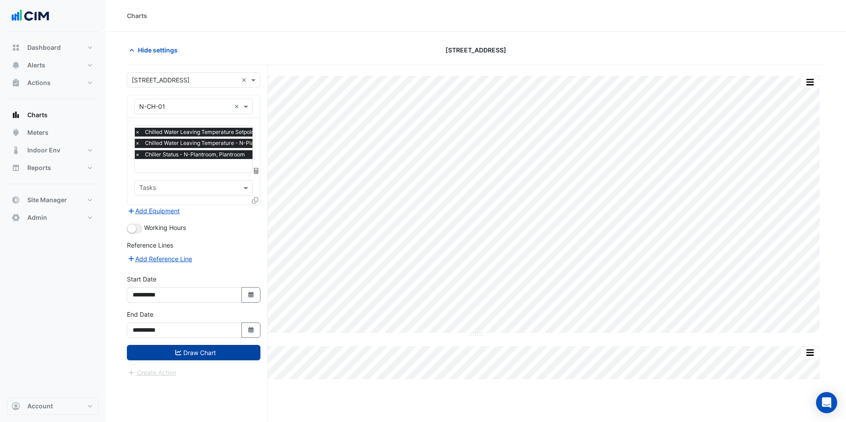
click at [199, 349] on button "Draw Chart" at bounding box center [193, 352] width 133 height 15
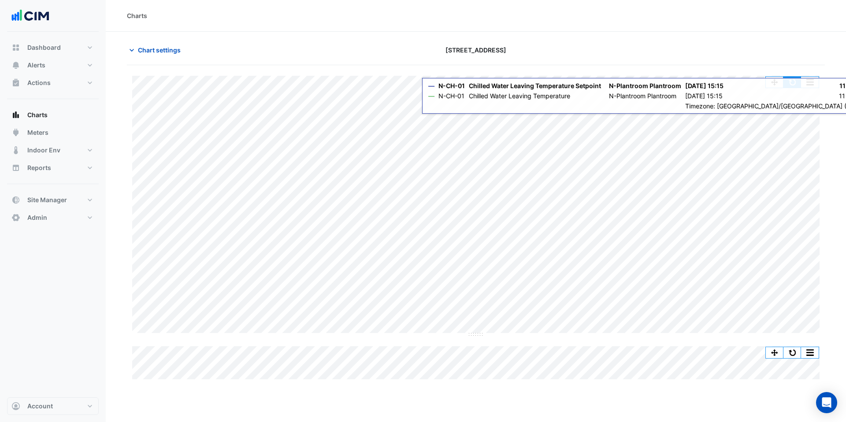
click at [795, 85] on button "button" at bounding box center [792, 82] width 18 height 11
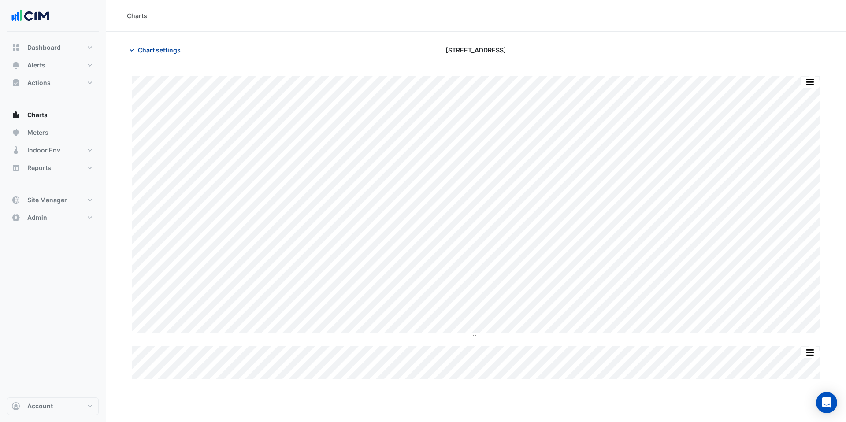
click at [149, 51] on span "Chart settings" at bounding box center [159, 49] width 43 height 9
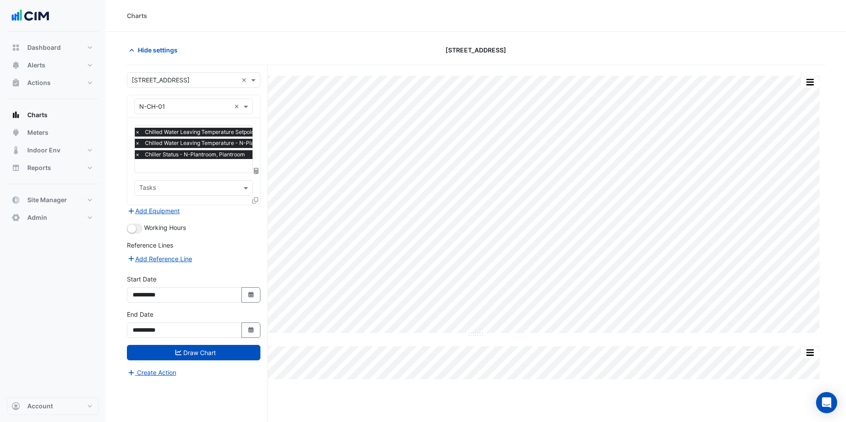
click at [256, 200] on icon at bounding box center [255, 200] width 6 height 6
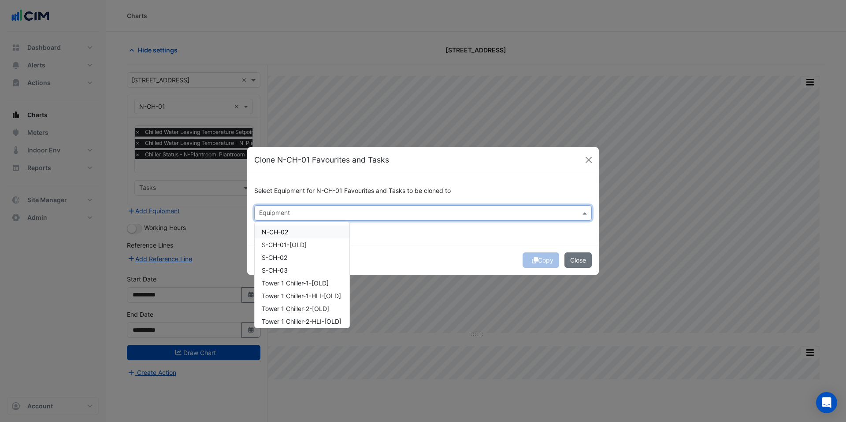
click at [273, 209] on input "text" at bounding box center [418, 213] width 318 height 9
click at [279, 230] on span "N-CH-02" at bounding box center [275, 231] width 26 height 7
click at [285, 255] on span "S-CH-02" at bounding box center [275, 257] width 26 height 7
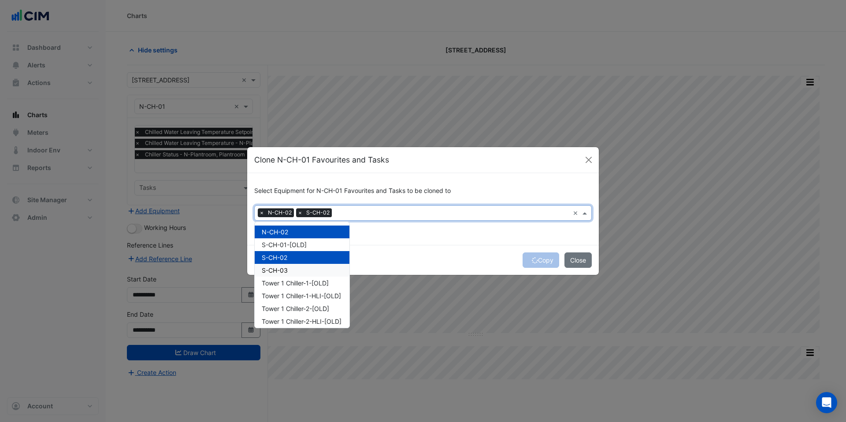
click at [285, 267] on span "S-CH-03" at bounding box center [275, 269] width 26 height 7
click at [449, 260] on div "Copy Close" at bounding box center [422, 260] width 351 height 30
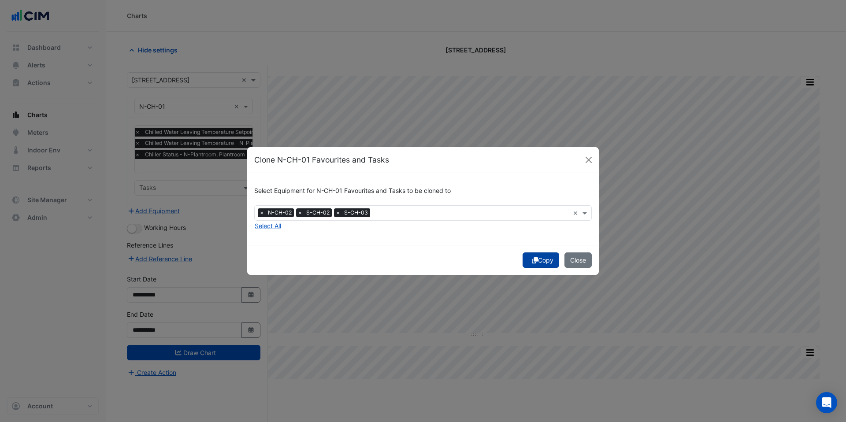
click at [532, 261] on icon "submit" at bounding box center [535, 260] width 6 height 6
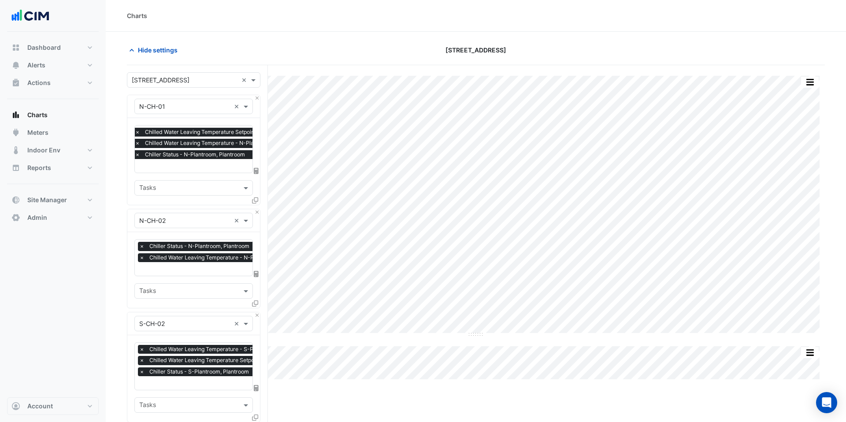
scroll to position [290, 0]
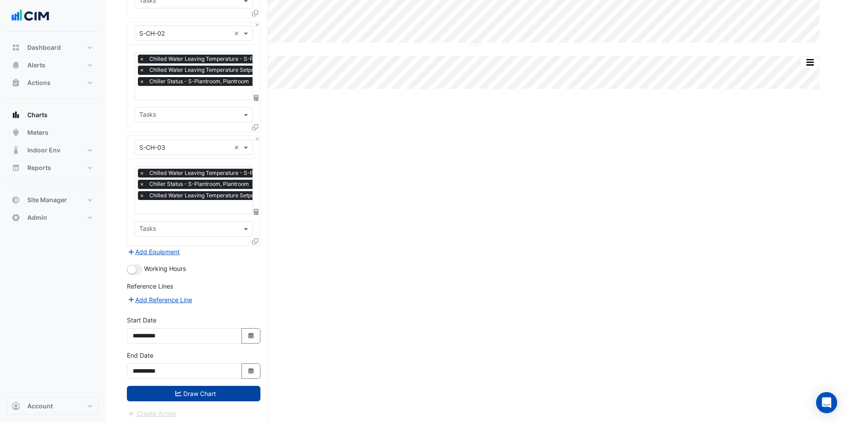
click at [204, 387] on button "Draw Chart" at bounding box center [193, 393] width 133 height 15
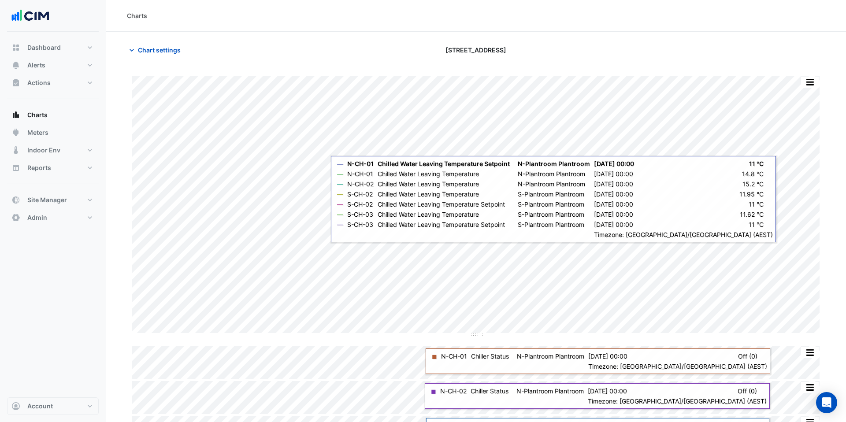
scroll to position [63, 0]
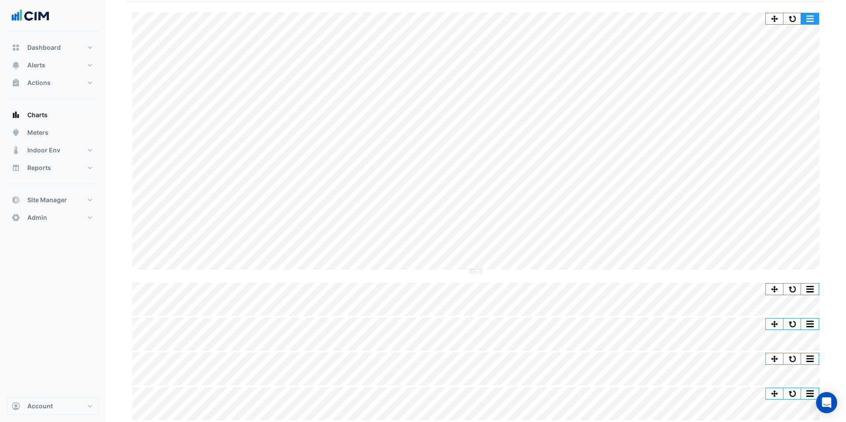
drag, startPoint x: 810, startPoint y: 20, endPoint x: 804, endPoint y: 29, distance: 10.8
click at [810, 20] on button "button" at bounding box center [810, 18] width 18 height 11
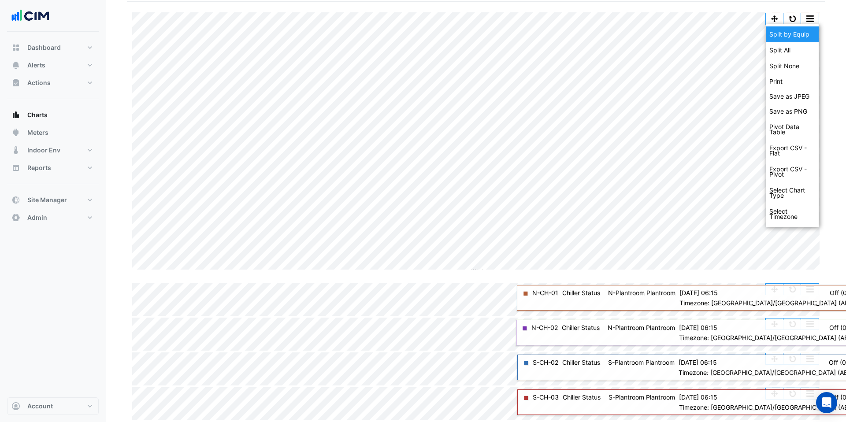
click at [802, 34] on div "Split by Equip" at bounding box center [791, 34] width 53 height 16
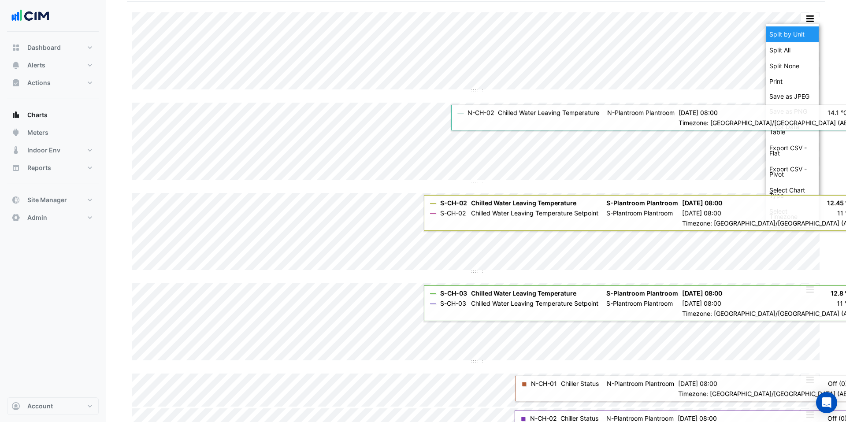
click at [801, 35] on div "Split by Unit" at bounding box center [791, 34] width 53 height 16
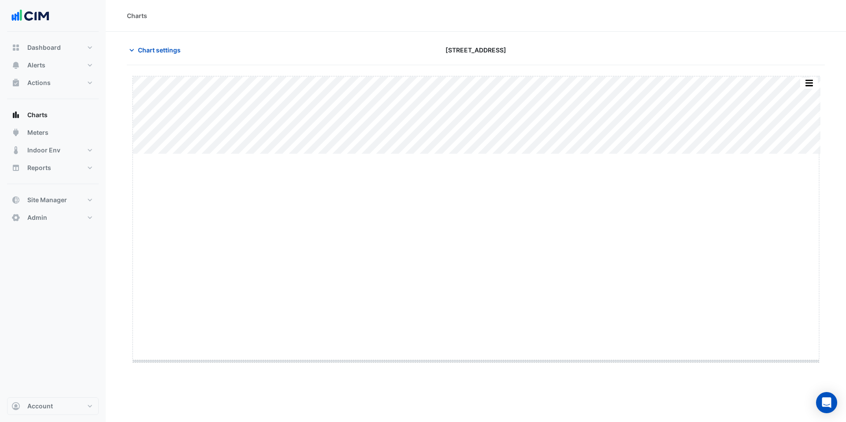
drag, startPoint x: 480, startPoint y: 154, endPoint x: 479, endPoint y: 408, distance: 253.7
click at [152, 51] on span "Chart settings" at bounding box center [159, 49] width 43 height 9
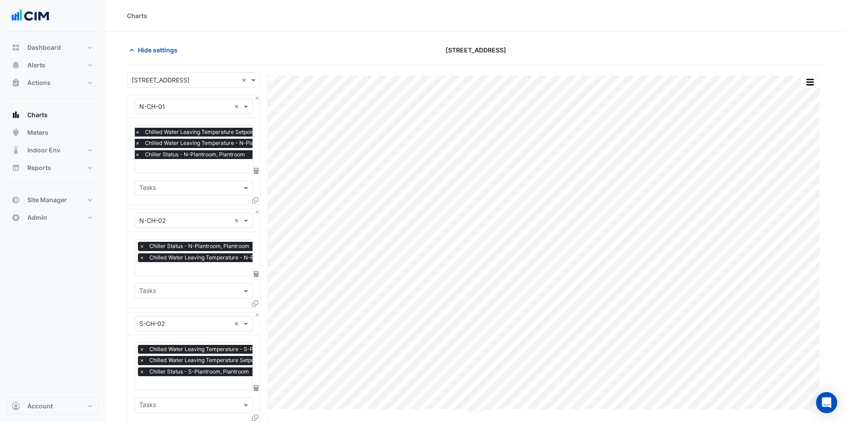
click at [136, 156] on span "×" at bounding box center [137, 154] width 8 height 9
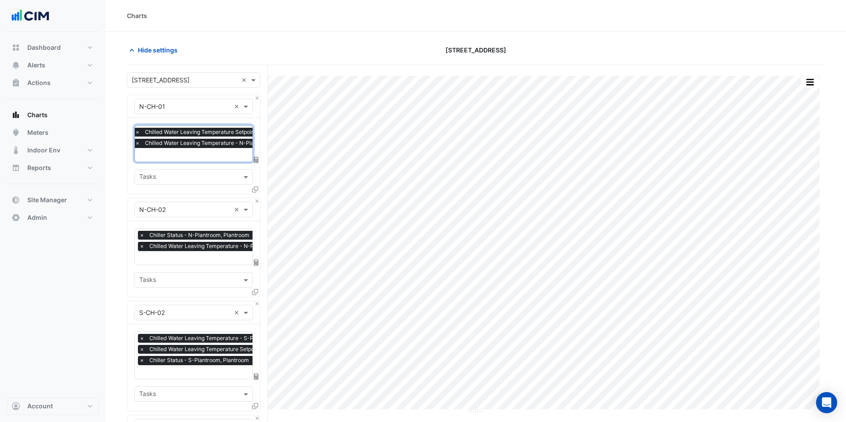
click at [141, 235] on span "×" at bounding box center [142, 235] width 8 height 9
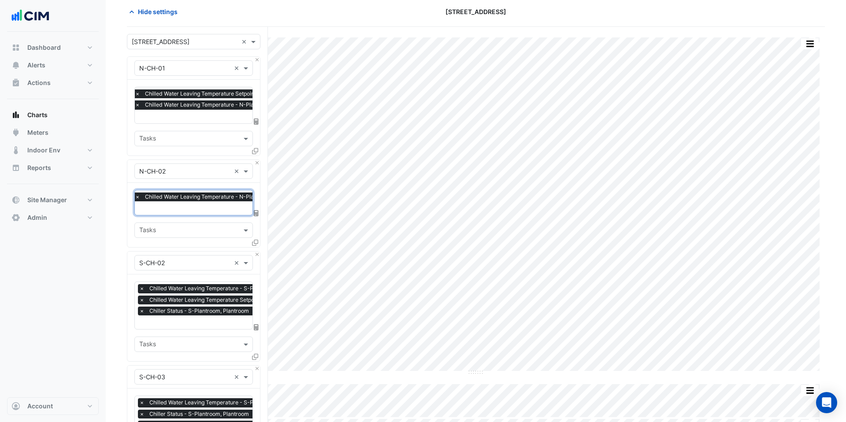
scroll to position [39, 0]
click at [141, 309] on span "×" at bounding box center [142, 310] width 8 height 9
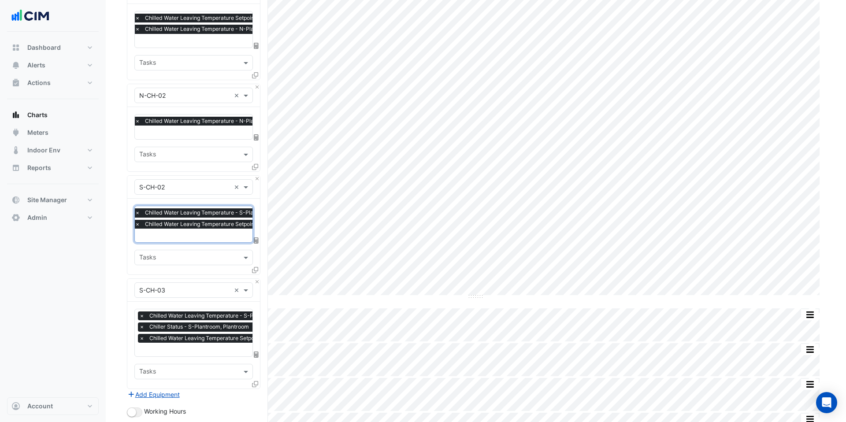
scroll to position [189, 0]
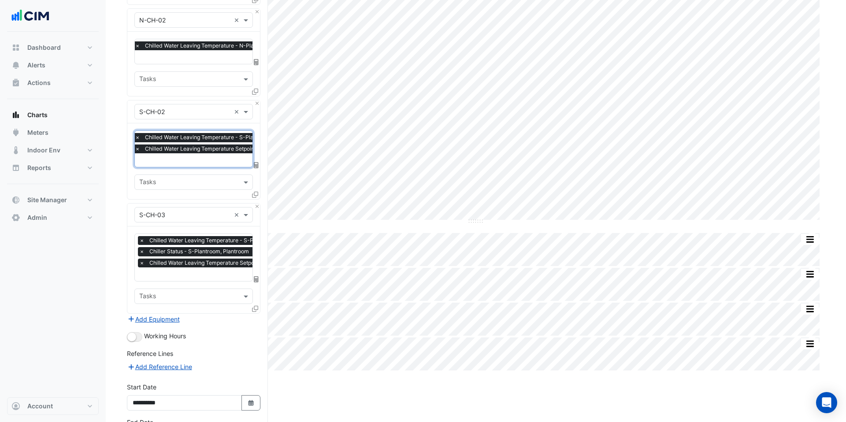
click at [142, 236] on span "×" at bounding box center [142, 240] width 8 height 9
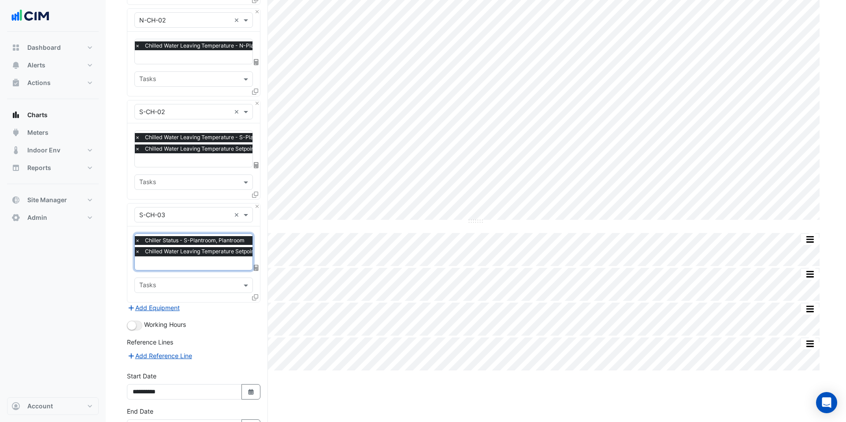
click at [139, 239] on span "×" at bounding box center [137, 240] width 8 height 9
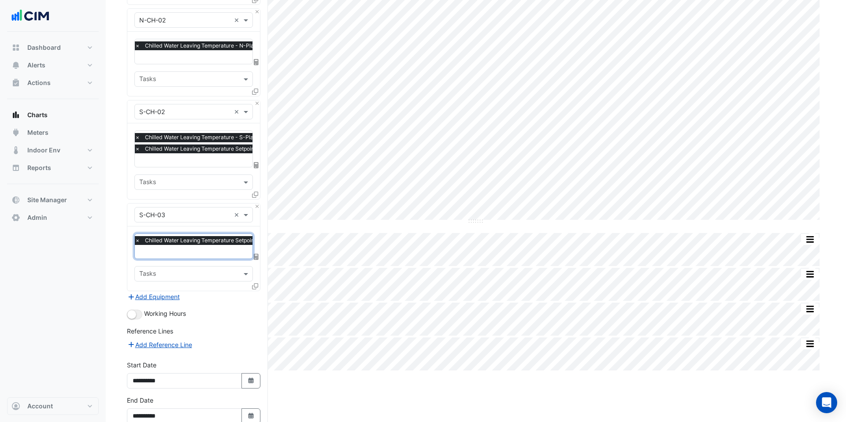
click at [138, 137] on span "×" at bounding box center [137, 137] width 8 height 9
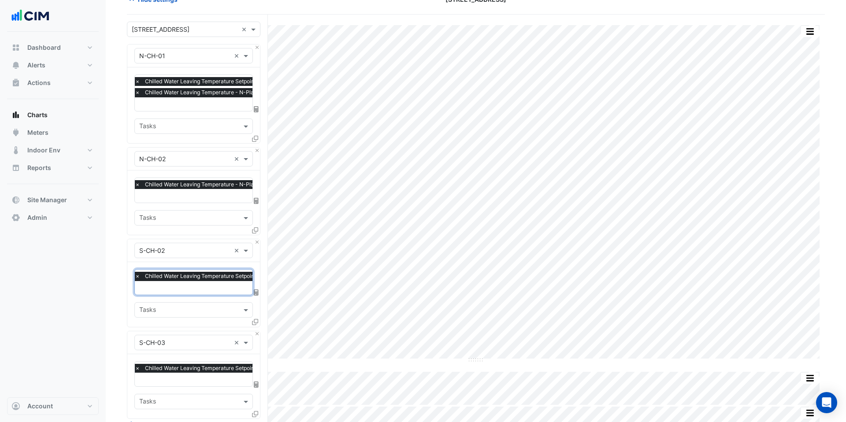
scroll to position [37, 0]
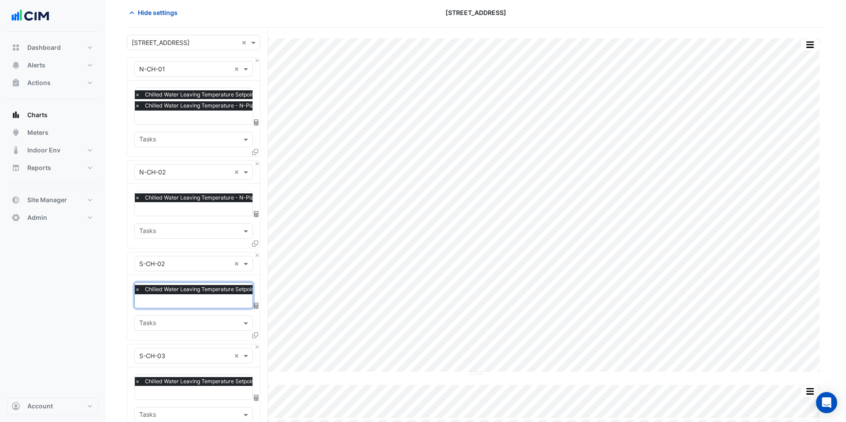
click at [137, 194] on span "×" at bounding box center [137, 197] width 8 height 9
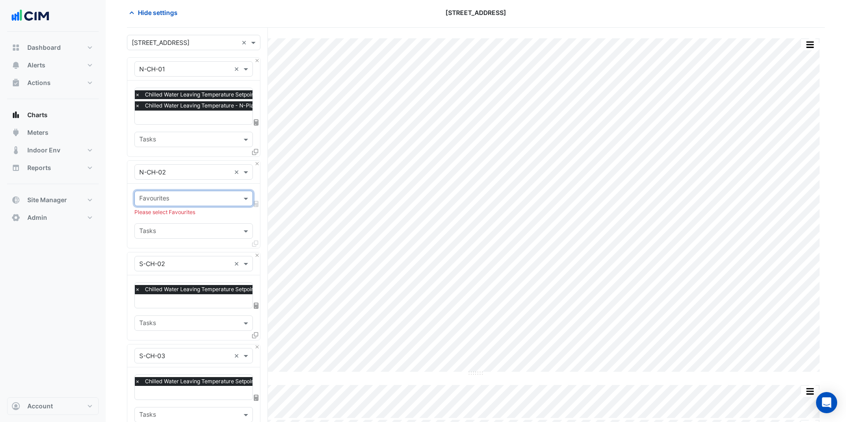
click at [147, 199] on input "text" at bounding box center [188, 199] width 99 height 9
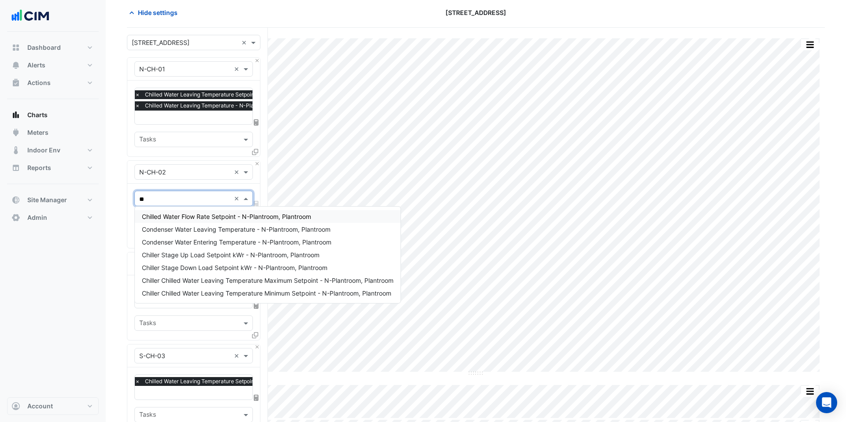
type input "***"
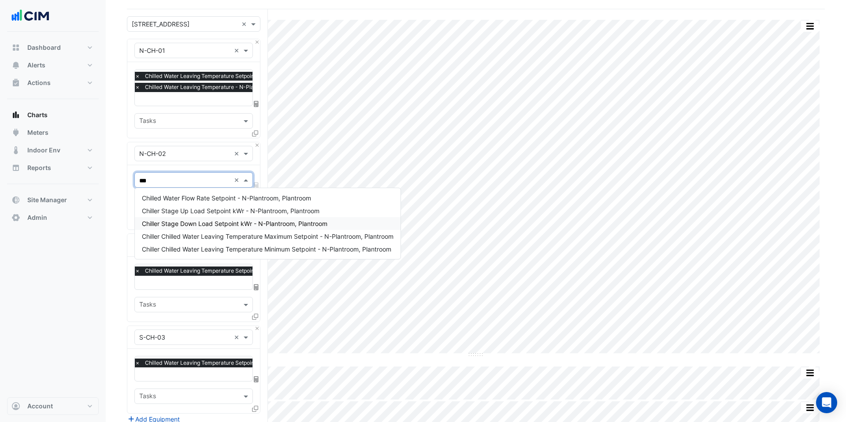
scroll to position [61, 0]
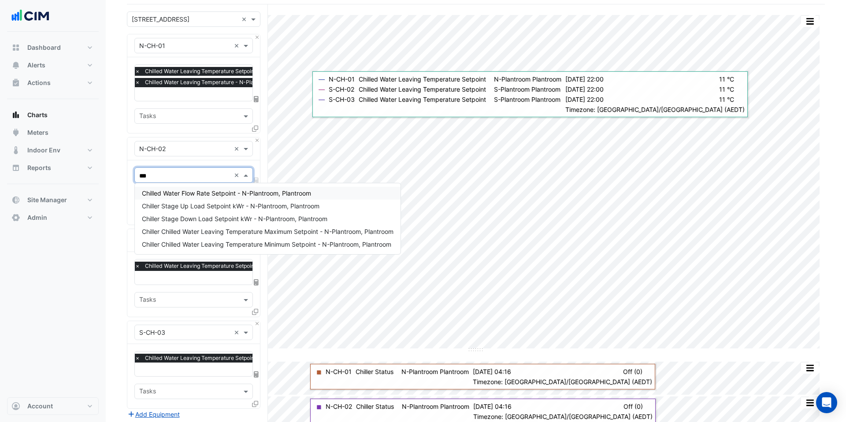
click at [139, 84] on span "×" at bounding box center [137, 82] width 8 height 9
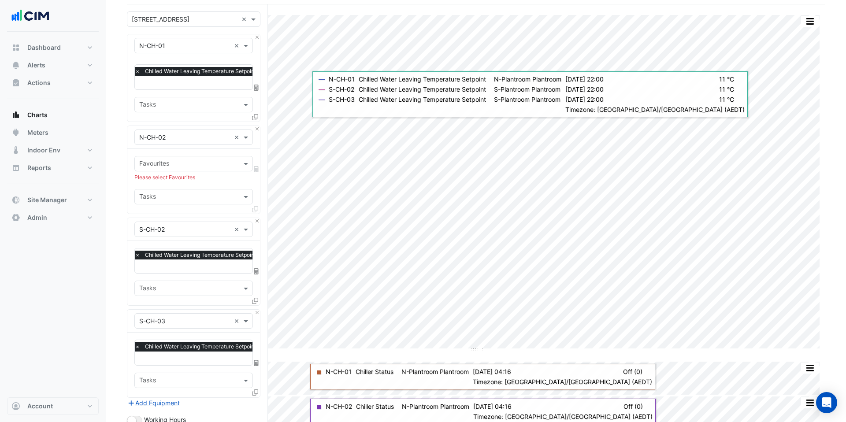
click at [120, 178] on section "Hide settings [STREET_ADDRESS] Split by Equip Split All Split None Print Save a…" at bounding box center [476, 274] width 740 height 606
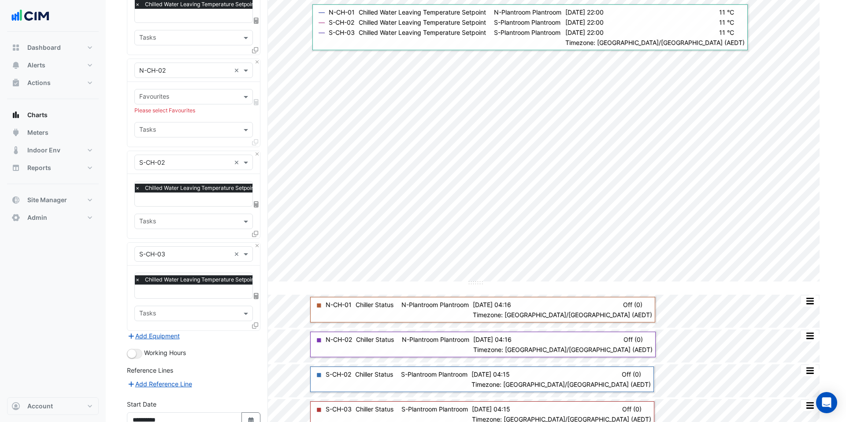
scroll to position [213, 0]
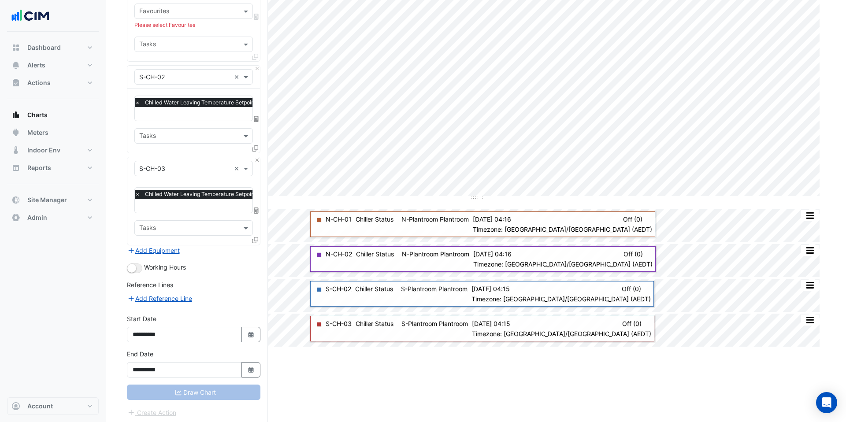
click at [340, 406] on div "Split by Equip Split All Split None Print Save as JPEG Save as PNG Pivot Data T…" at bounding box center [476, 138] width 698 height 573
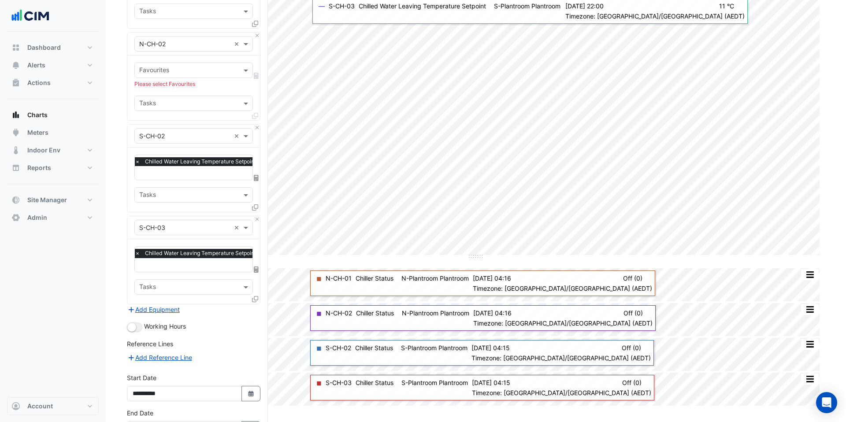
scroll to position [82, 0]
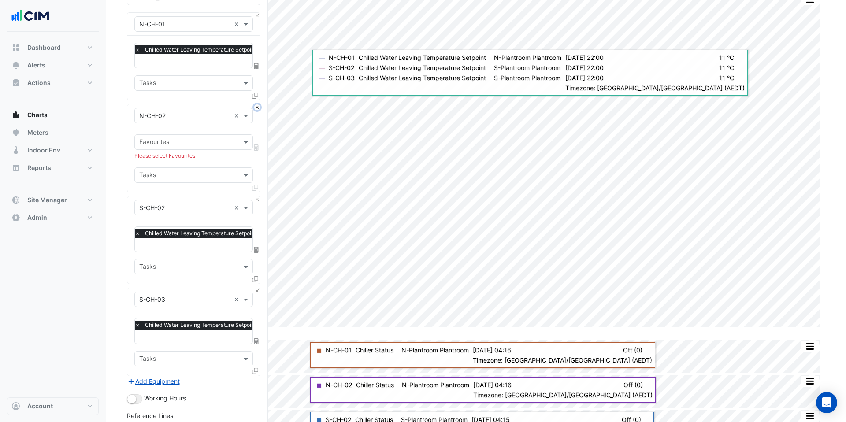
click at [256, 107] on button "Close" at bounding box center [257, 107] width 6 height 6
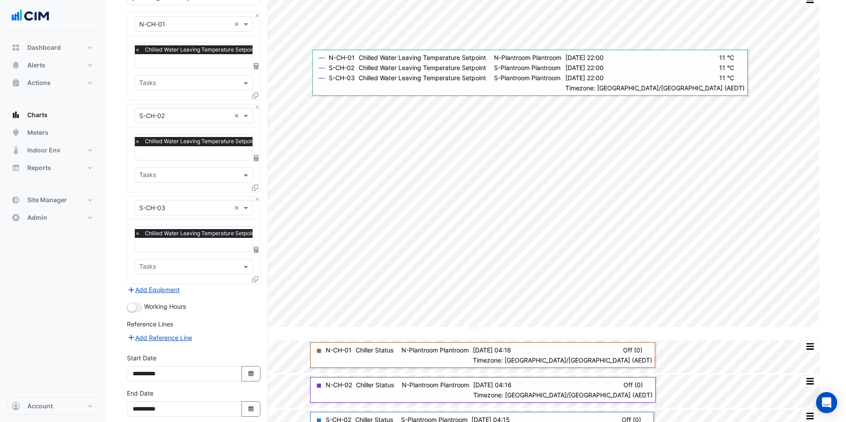
scroll to position [140, 0]
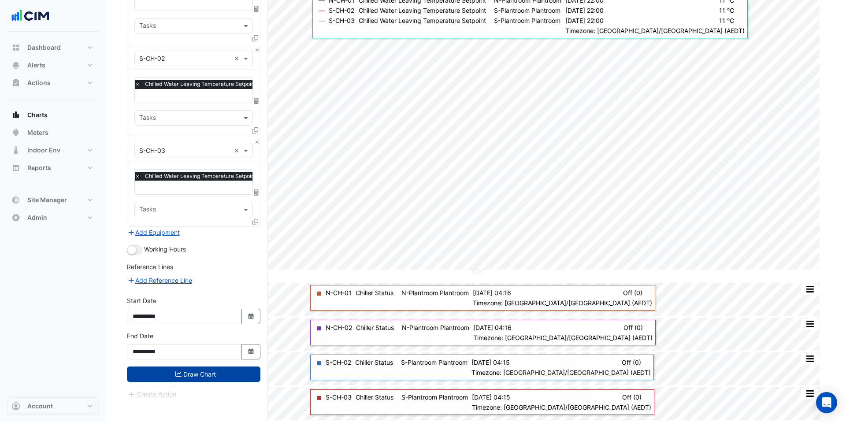
click at [220, 374] on button "Draw Chart" at bounding box center [193, 373] width 133 height 15
